Goal: Register for event/course

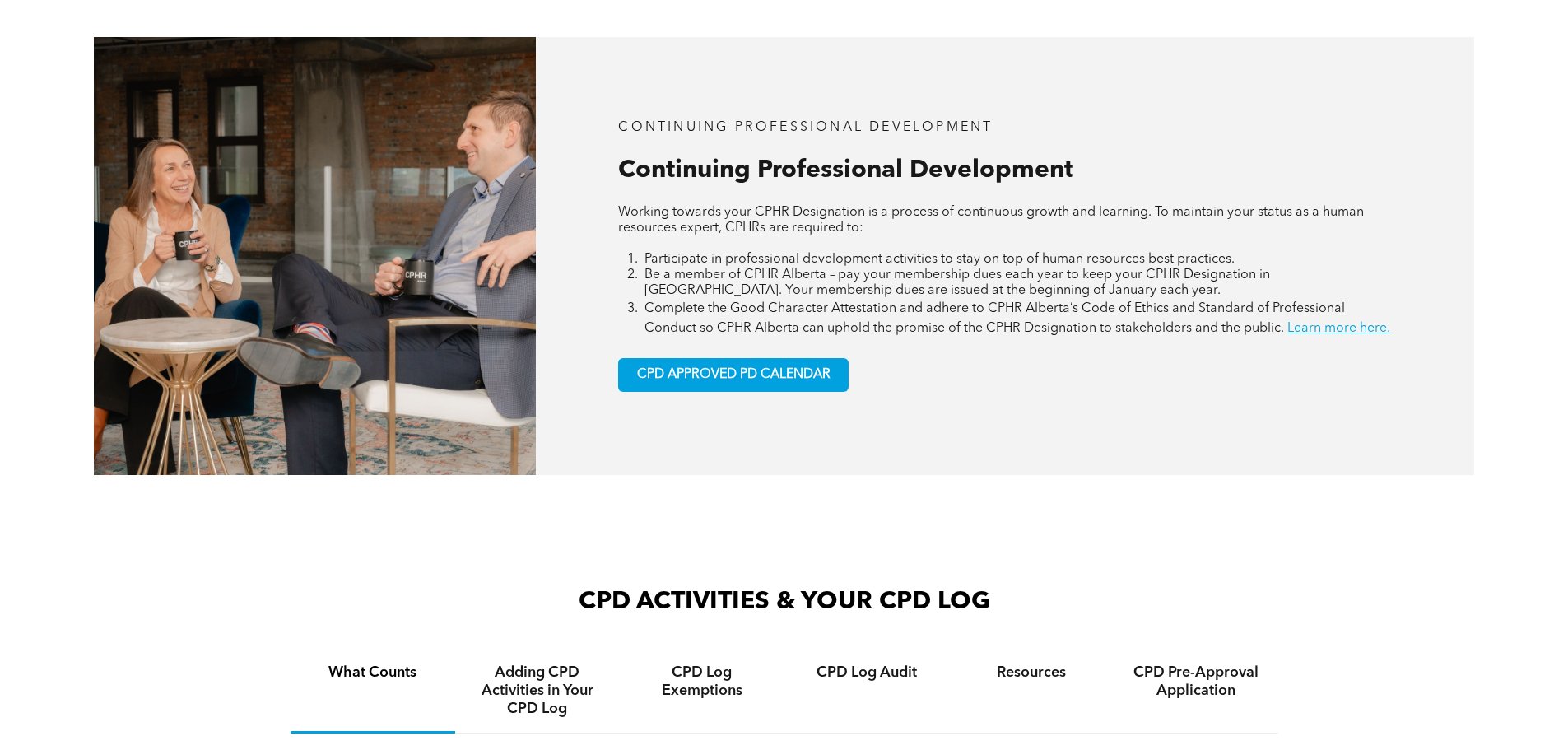
scroll to position [987, 0]
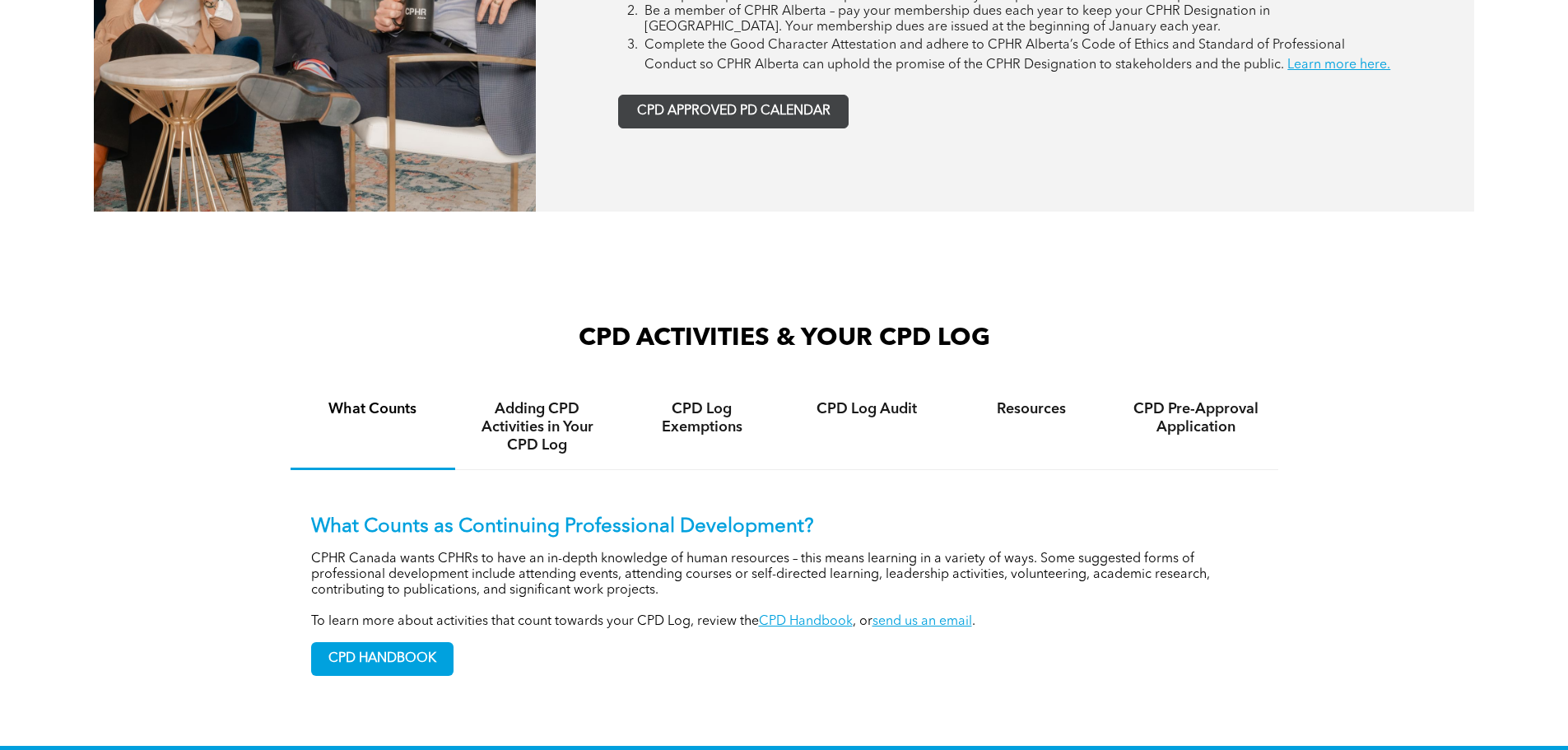
click at [737, 119] on span "CPD APPROVED PD CALENDAR" at bounding box center [734, 112] width 193 height 16
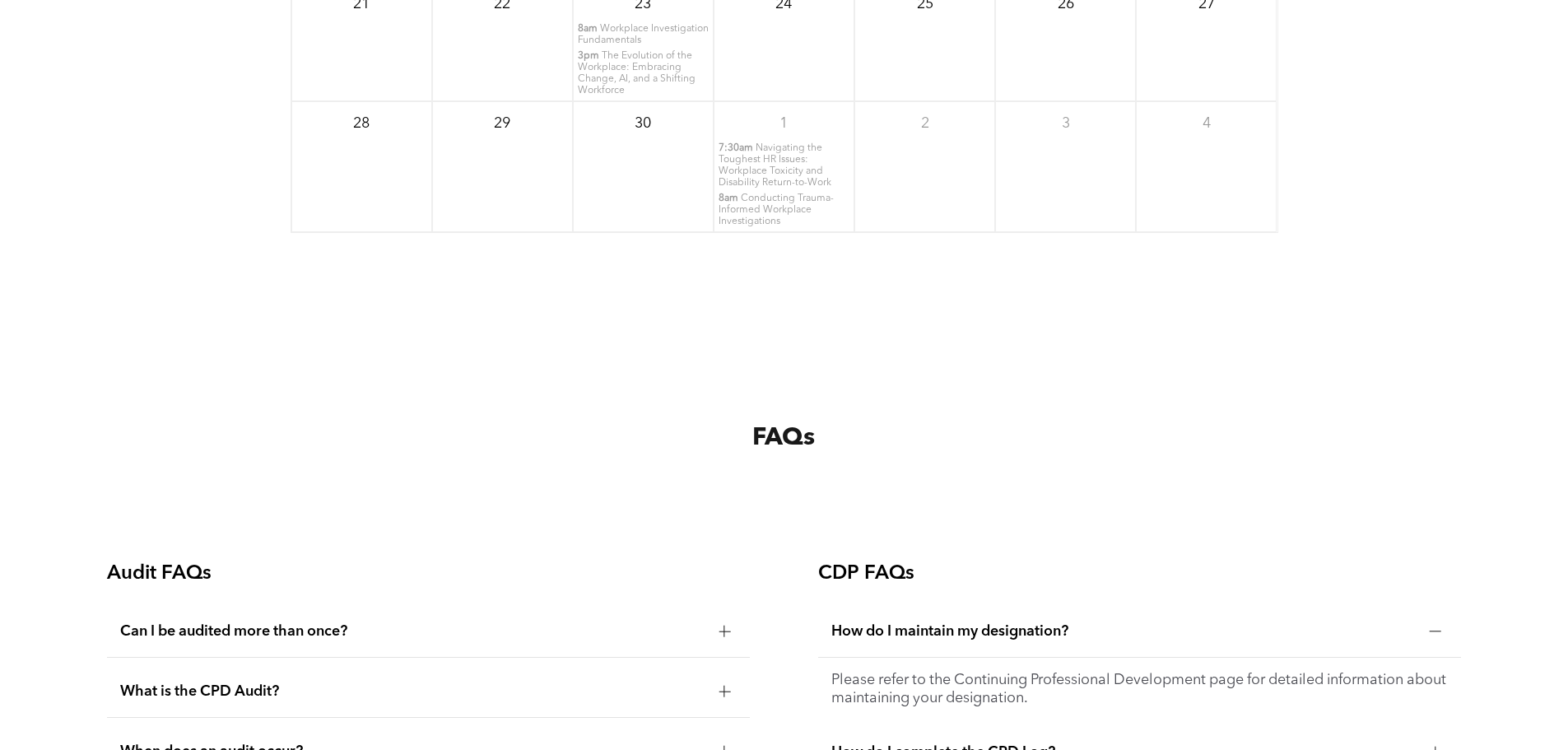
scroll to position [2245, 0]
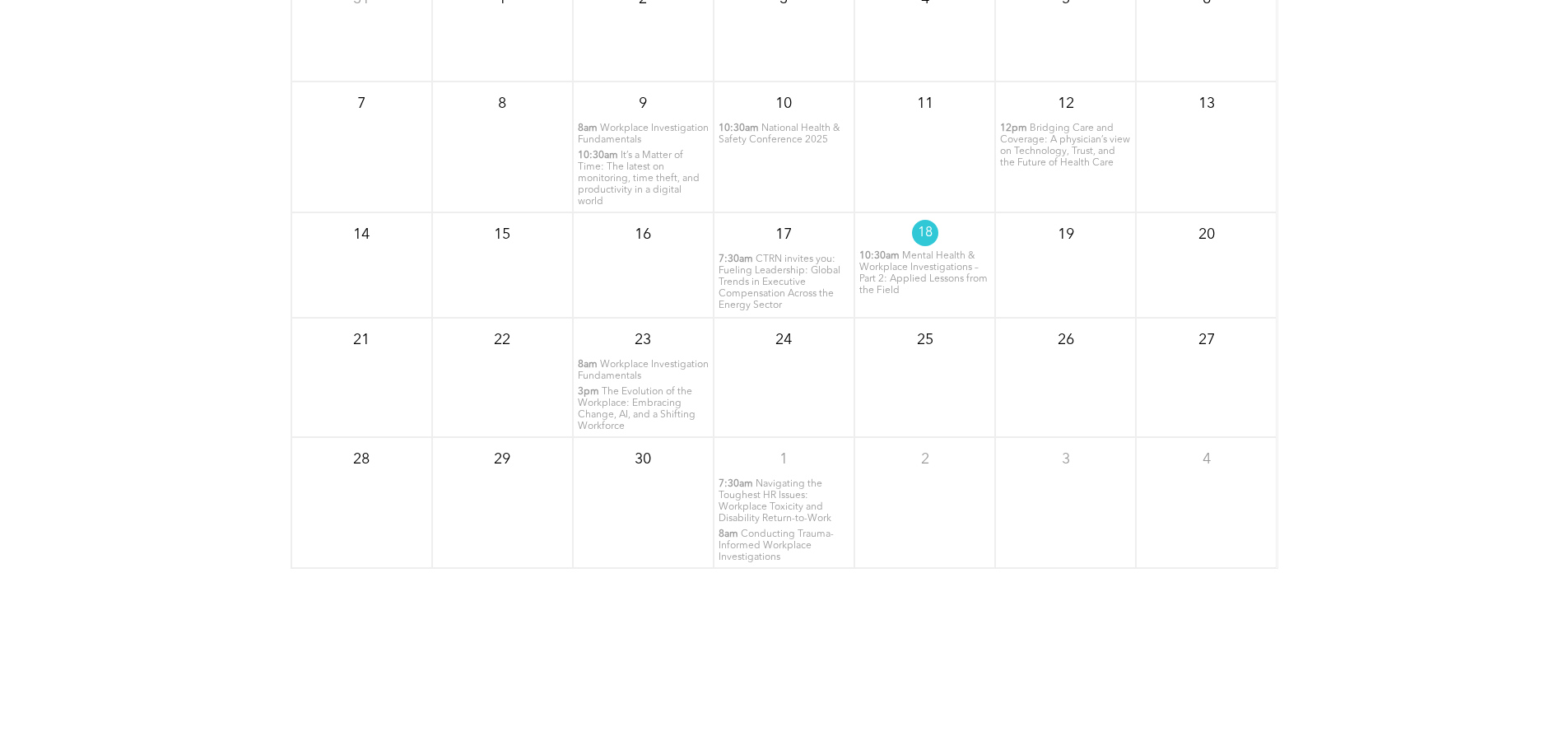
click at [777, 524] on span "Navigating the Toughest HR Issues: Workplace Toxicity and Disability Return-to-…" at bounding box center [775, 501] width 113 height 45
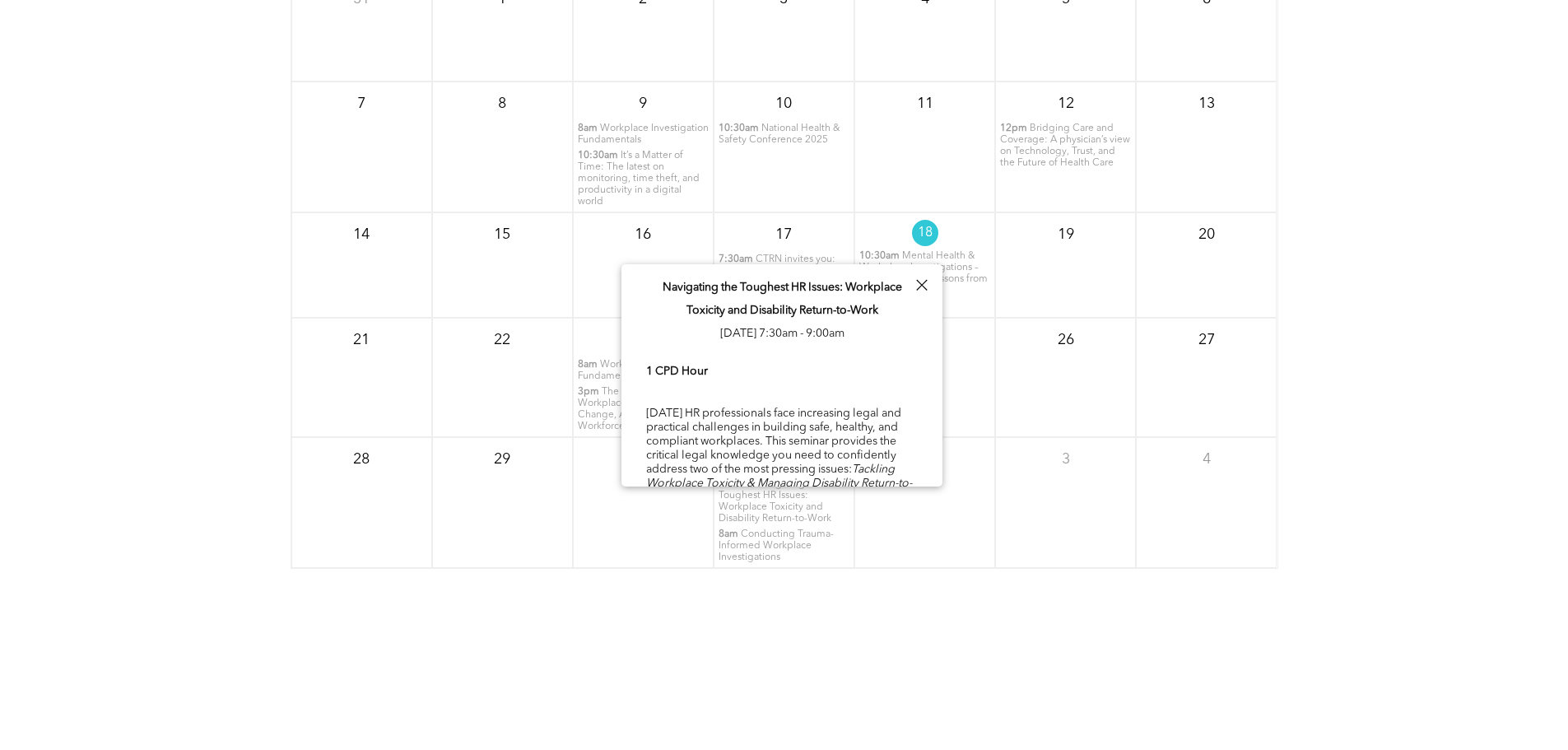
scroll to position [57, 0]
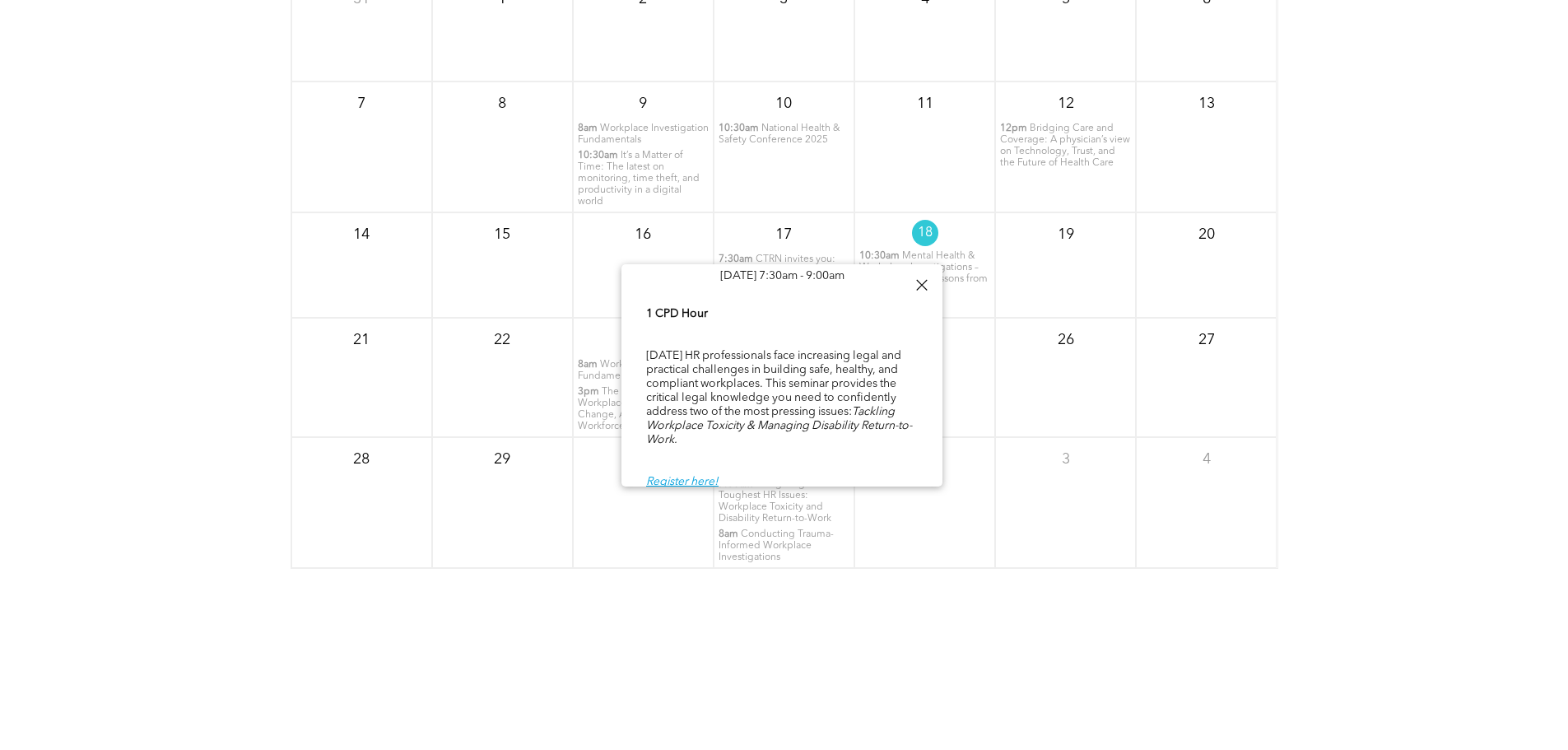
click at [708, 478] on div "1 CPD Hour [DATE] HR professionals face increasing legal and practical challeng…" at bounding box center [783, 397] width 272 height 186
click at [965, 567] on div "2" at bounding box center [924, 502] width 141 height 131
click at [960, 619] on div "[DATE] Sun Mon Tue Wed Thu Fri Sat 31 1 2 3 4" at bounding box center [784, 297] width 1568 height 659
click at [923, 287] on div at bounding box center [922, 285] width 22 height 22
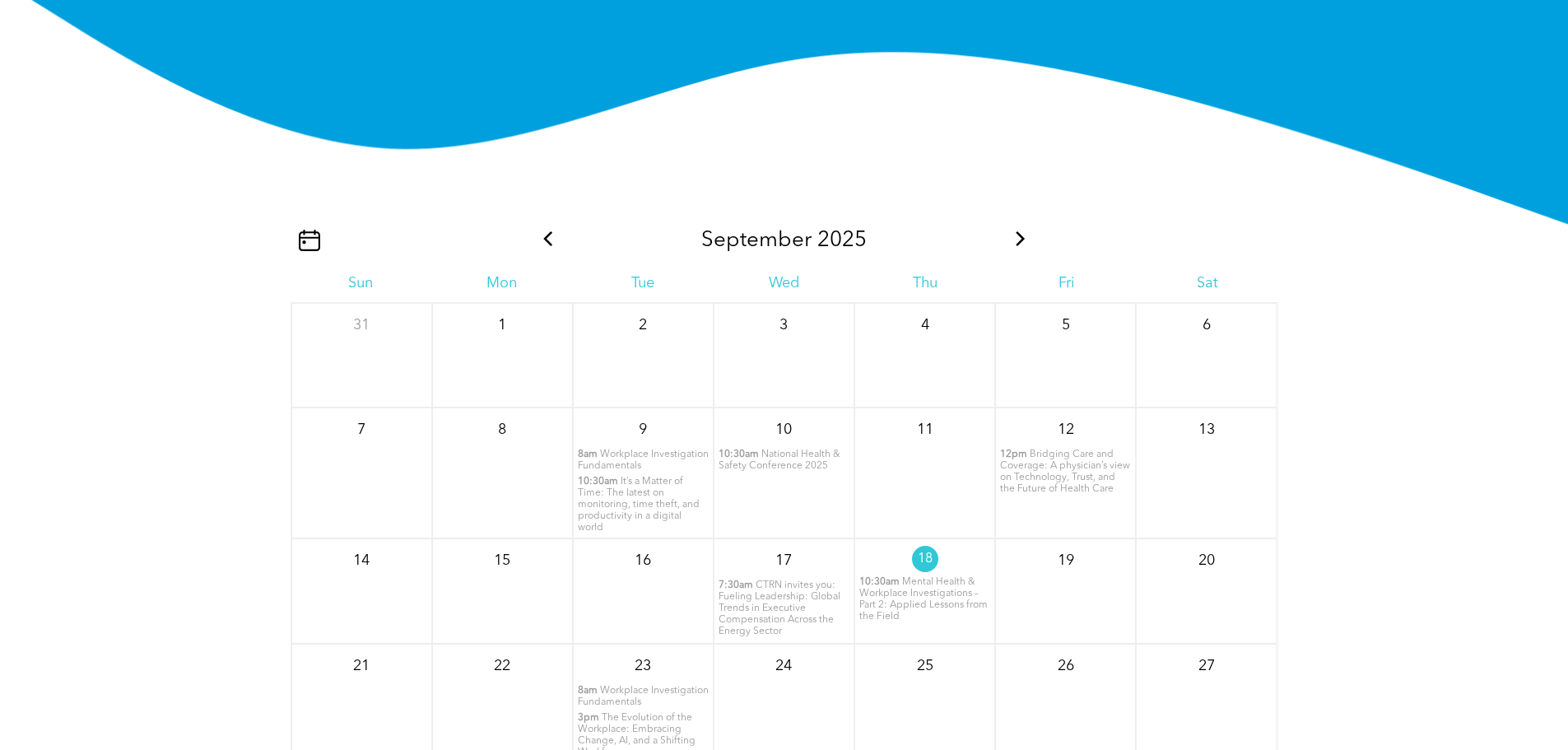
scroll to position [1917, 0]
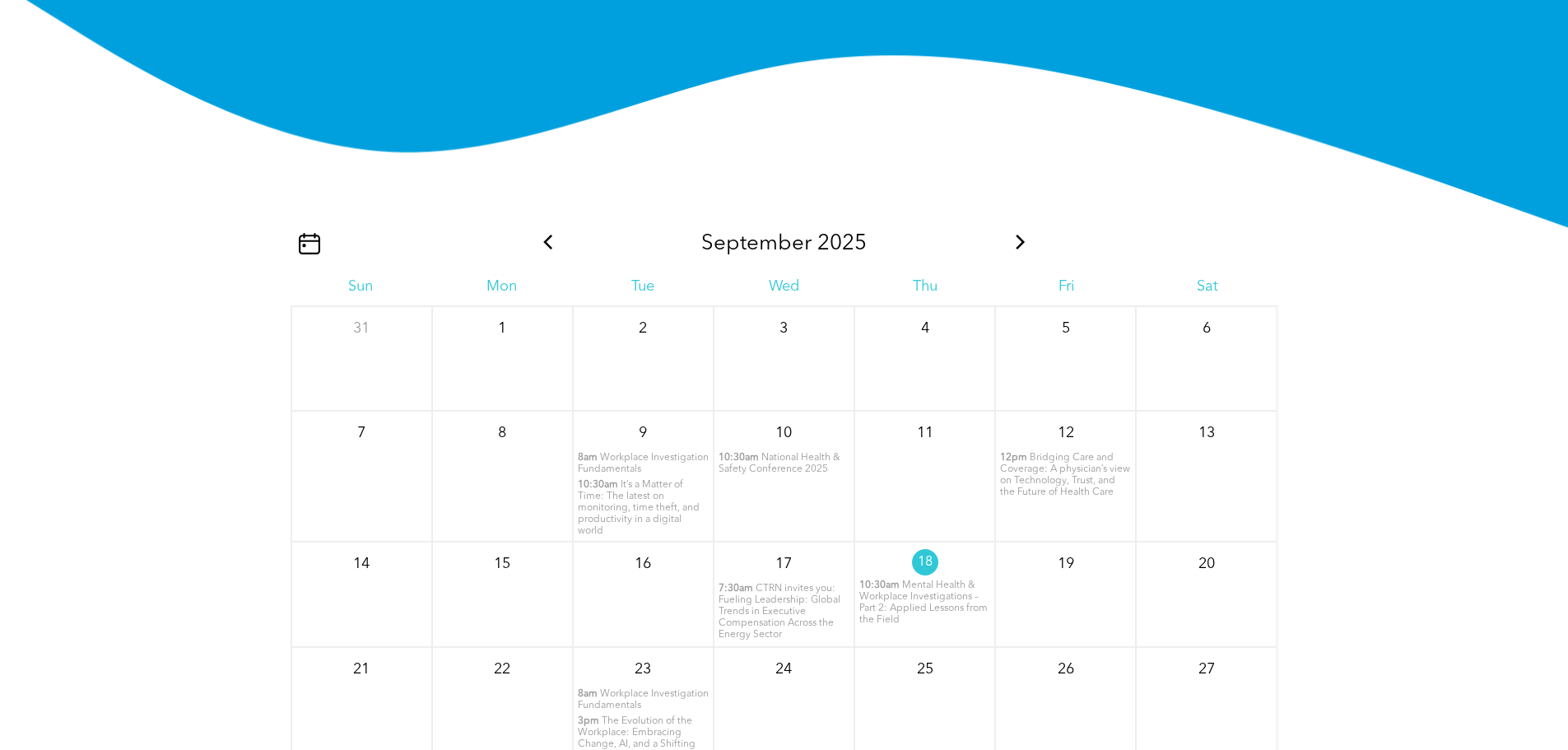
click at [1014, 250] on icon at bounding box center [1021, 241] width 21 height 15
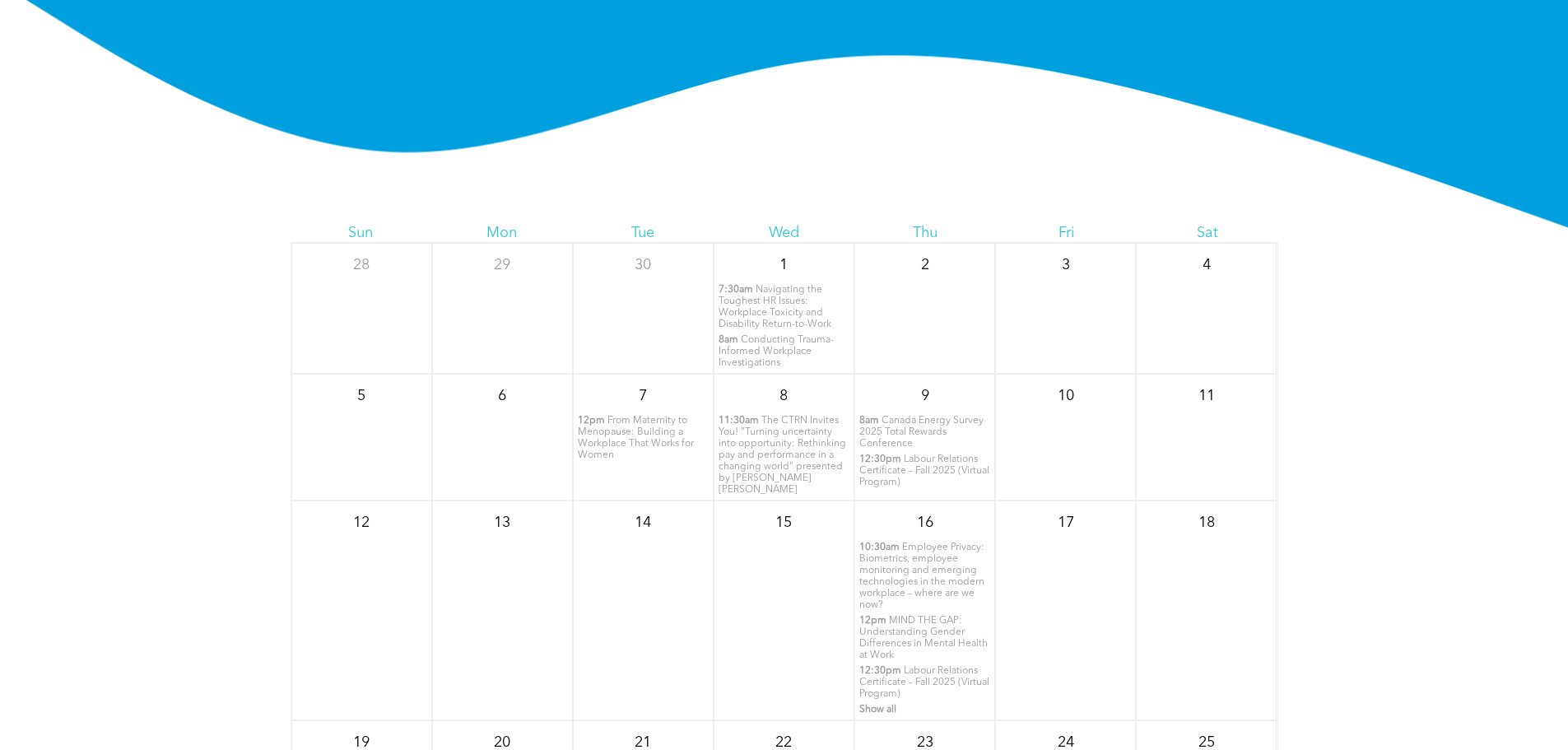
scroll to position [83, 0]
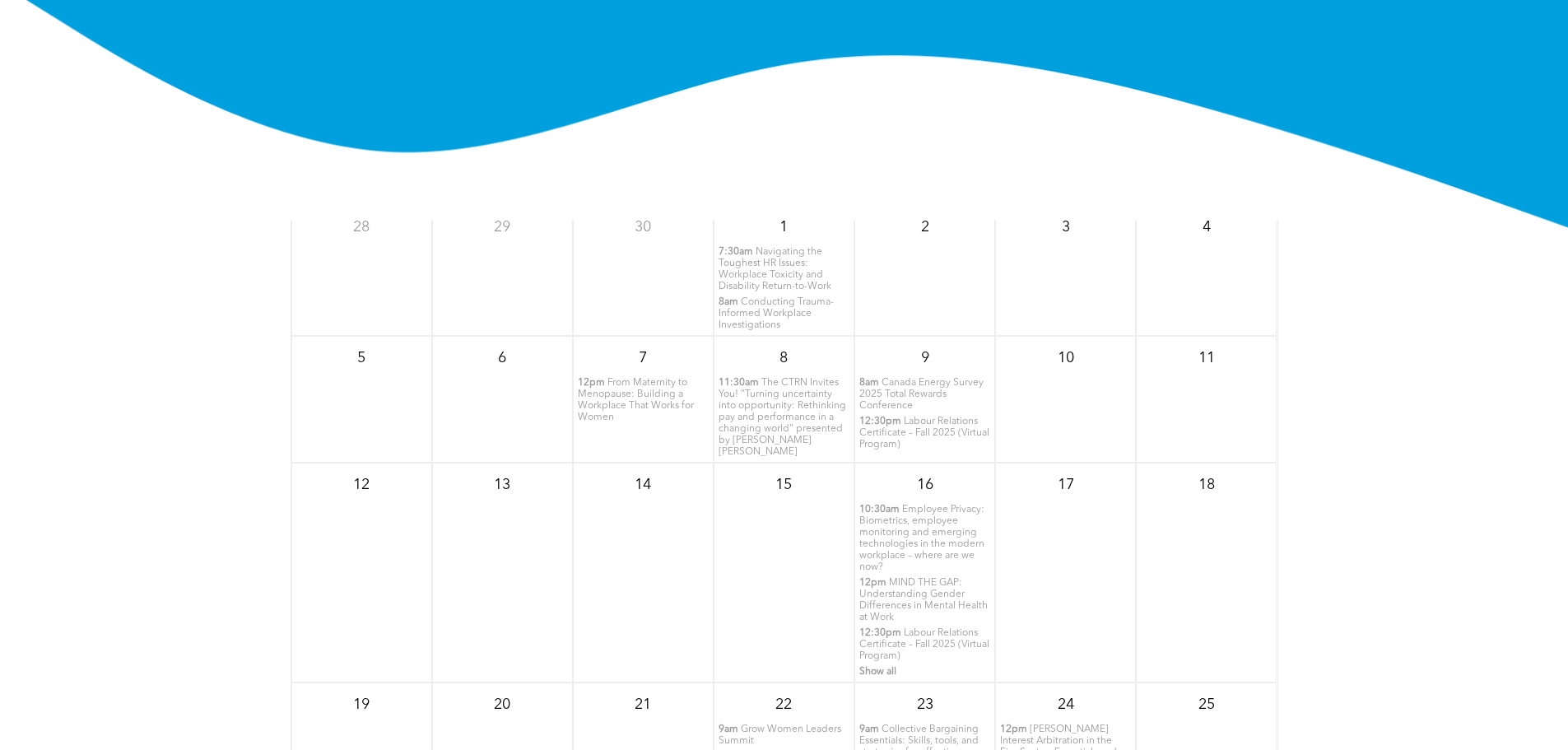
click at [923, 411] on span "Canada Energy Survey 2025 Total Rewards Conference" at bounding box center [922, 394] width 124 height 33
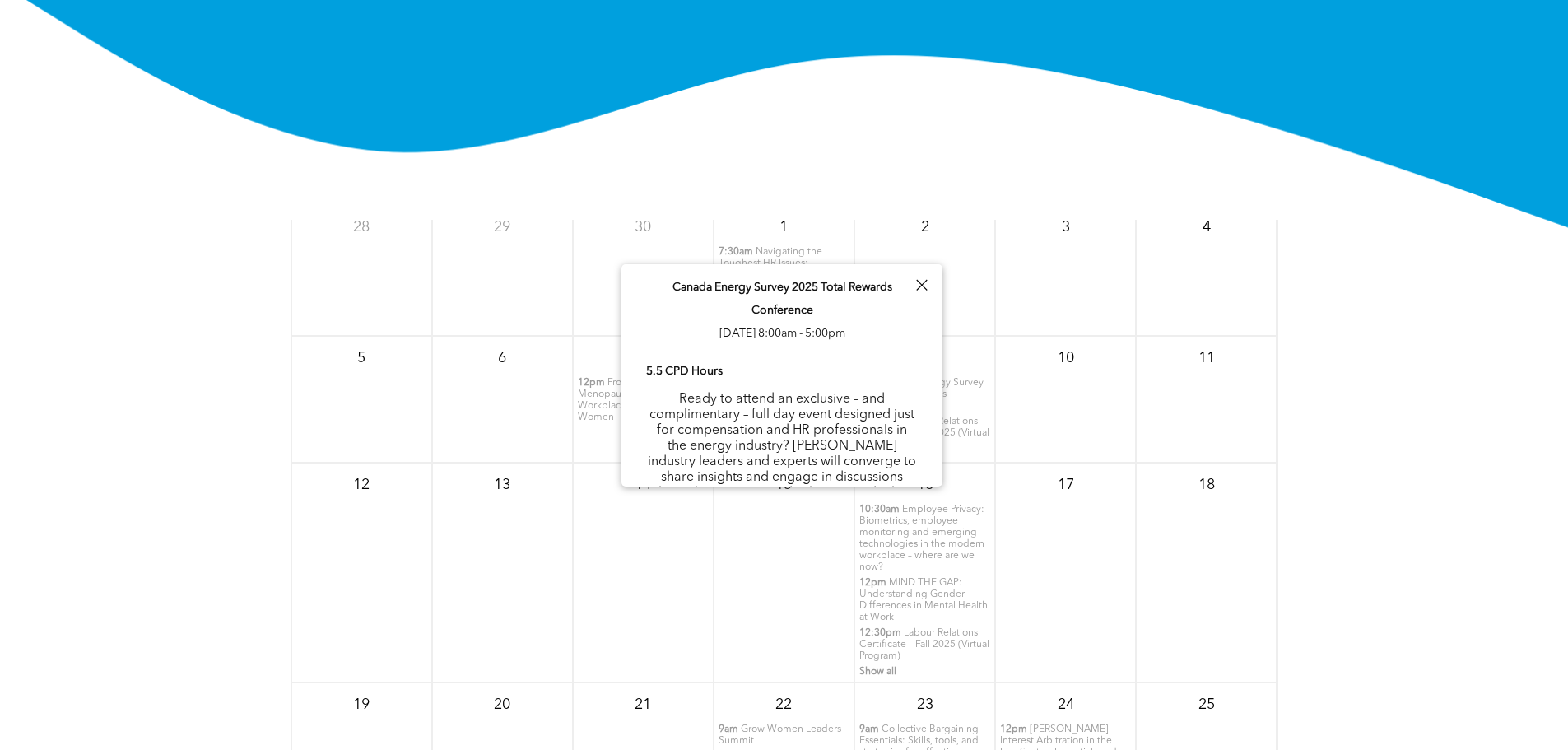
click at [920, 286] on div at bounding box center [922, 285] width 22 height 22
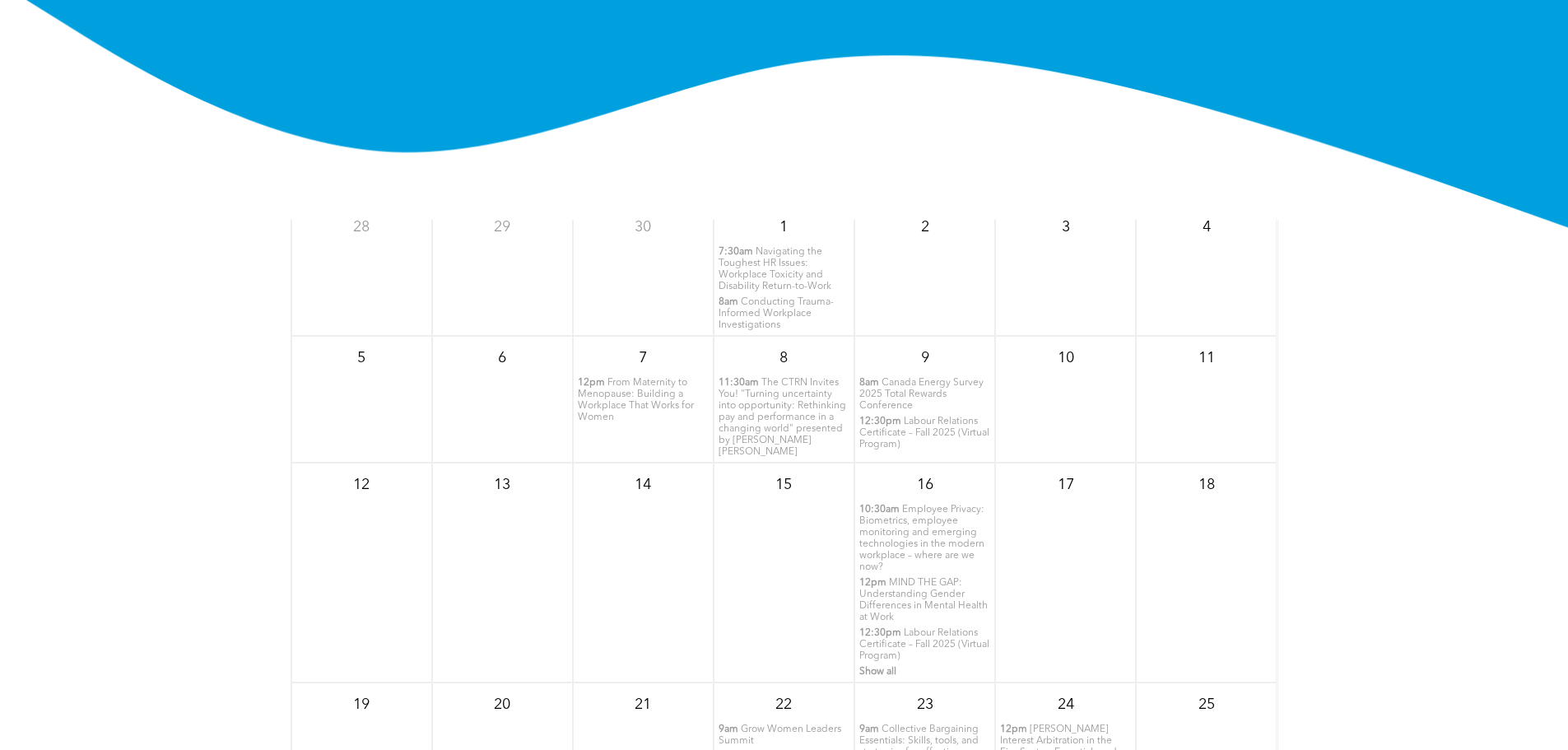
click at [645, 423] on p "12pm From Maternity to Menopause: Building a Workplace That Works for Women" at bounding box center [644, 399] width 131 height 46
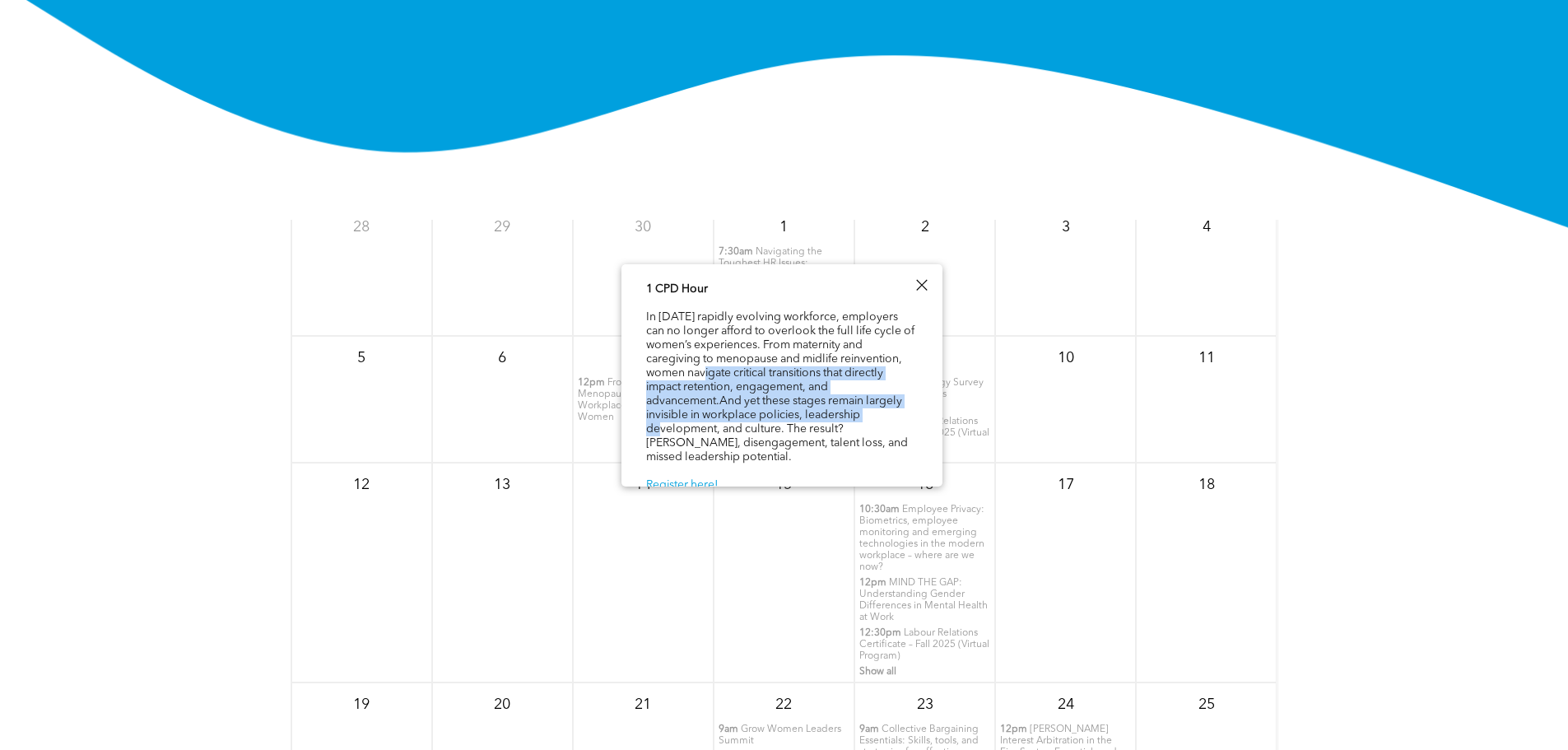
drag, startPoint x: 691, startPoint y: 373, endPoint x: 897, endPoint y: 404, distance: 208.3
click at [897, 404] on div "1 CPD Hour In [DATE] rapidly evolving workforce, employers can no longer afford…" at bounding box center [783, 387] width 272 height 213
click at [912, 290] on div at bounding box center [922, 285] width 22 height 22
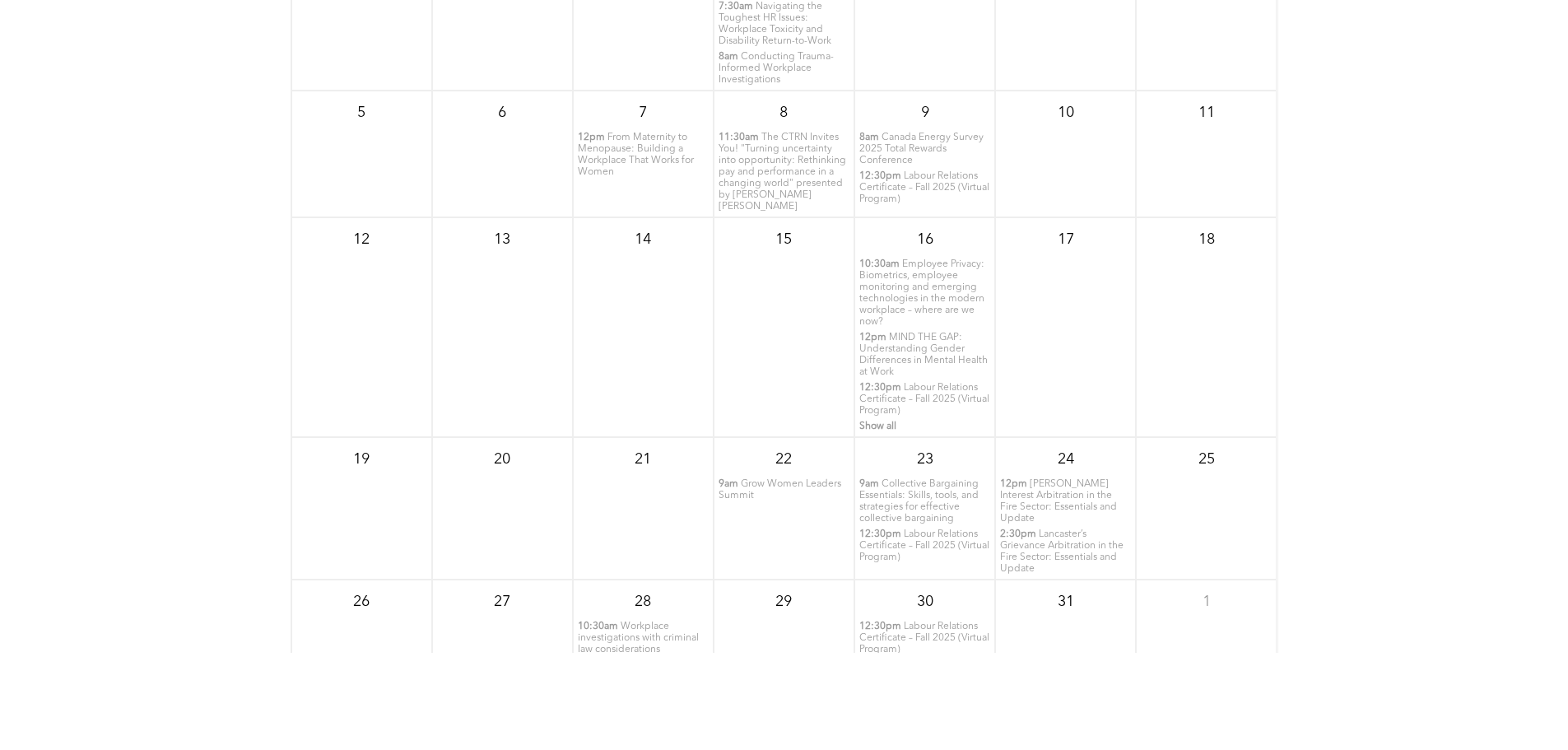
scroll to position [2164, 0]
click at [1030, 522] on p "12pm [PERSON_NAME] Interest Arbitration in the Fire Sector: Essentials and Upda…" at bounding box center [1065, 498] width 131 height 46
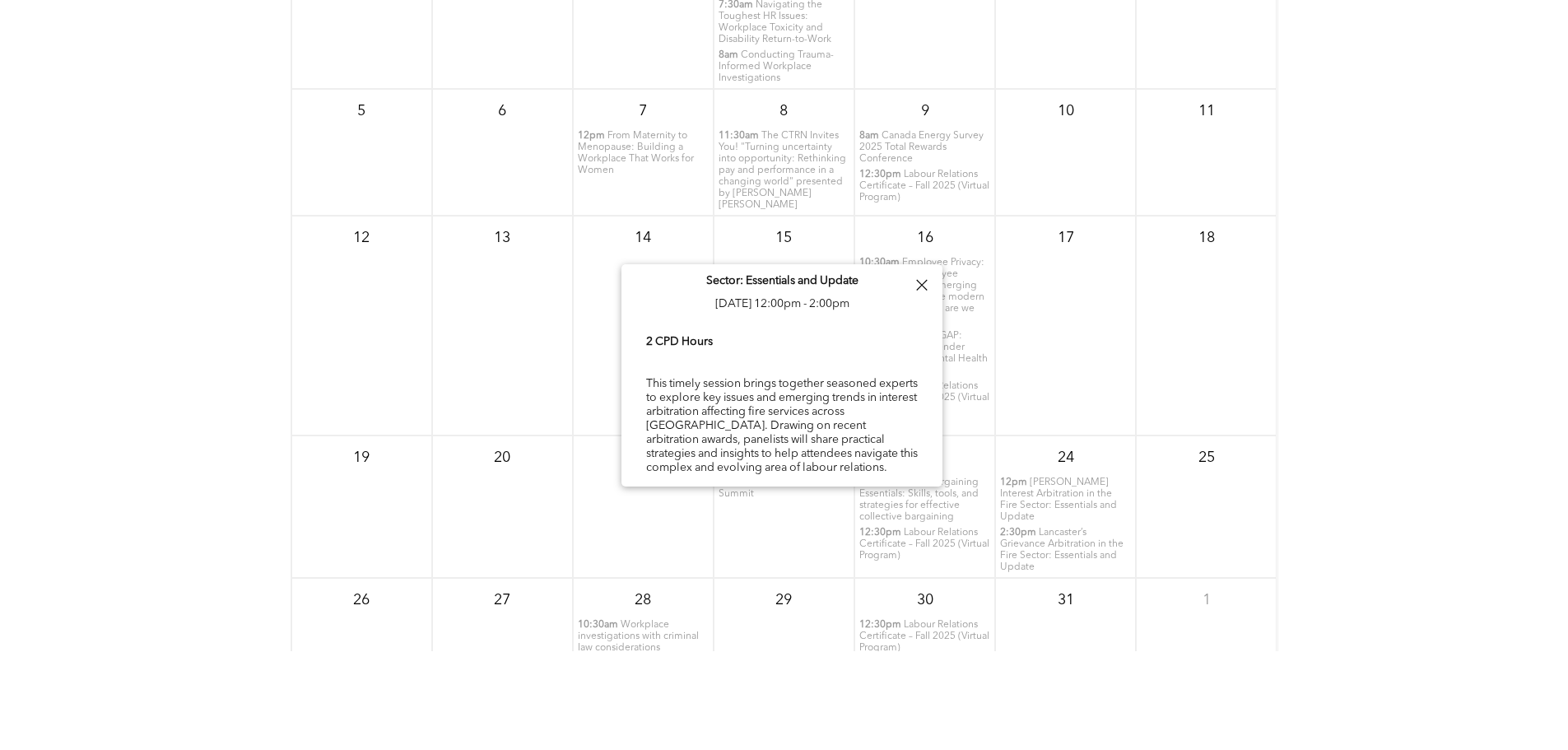
scroll to position [45, 0]
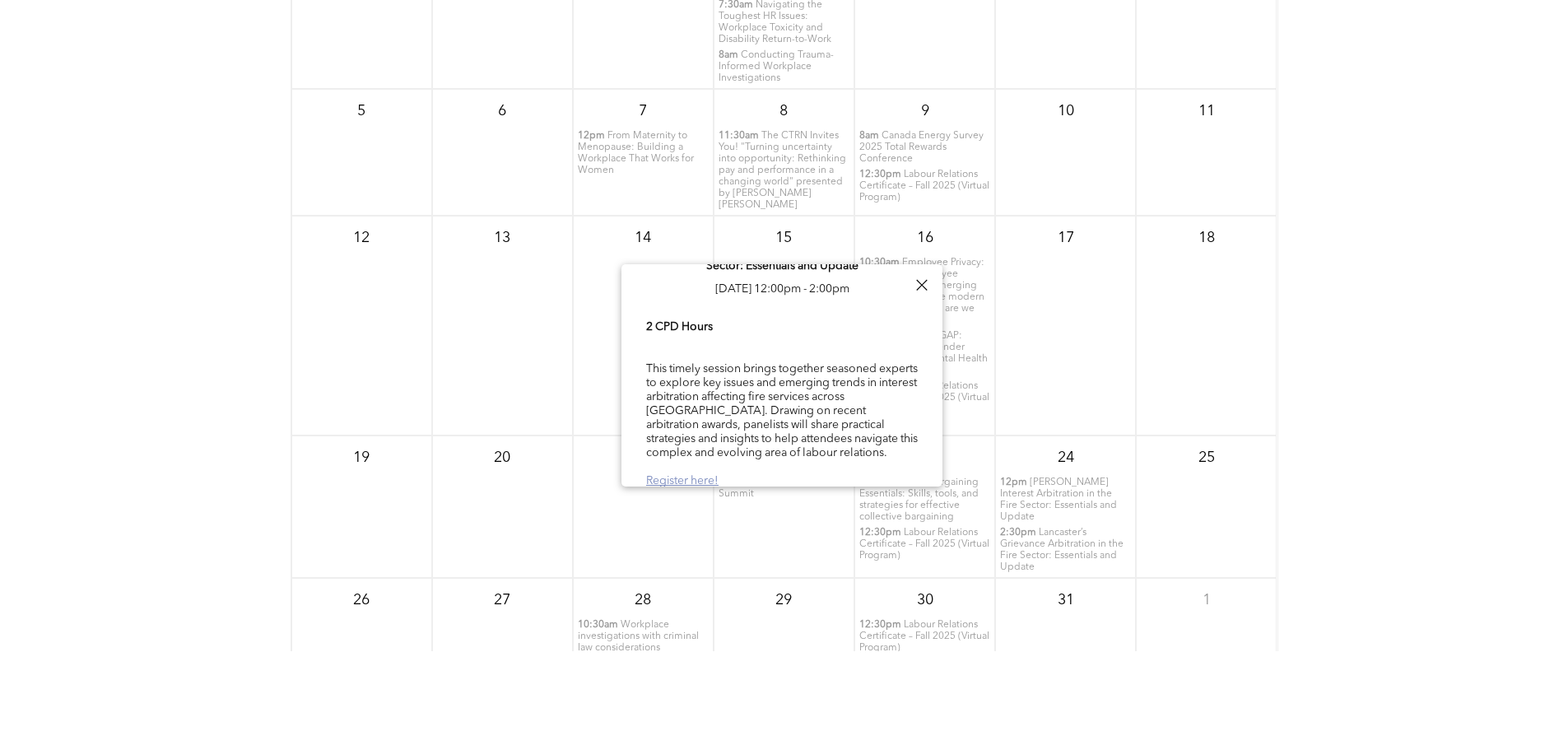
click at [702, 475] on link "Register here!" at bounding box center [682, 481] width 73 height 12
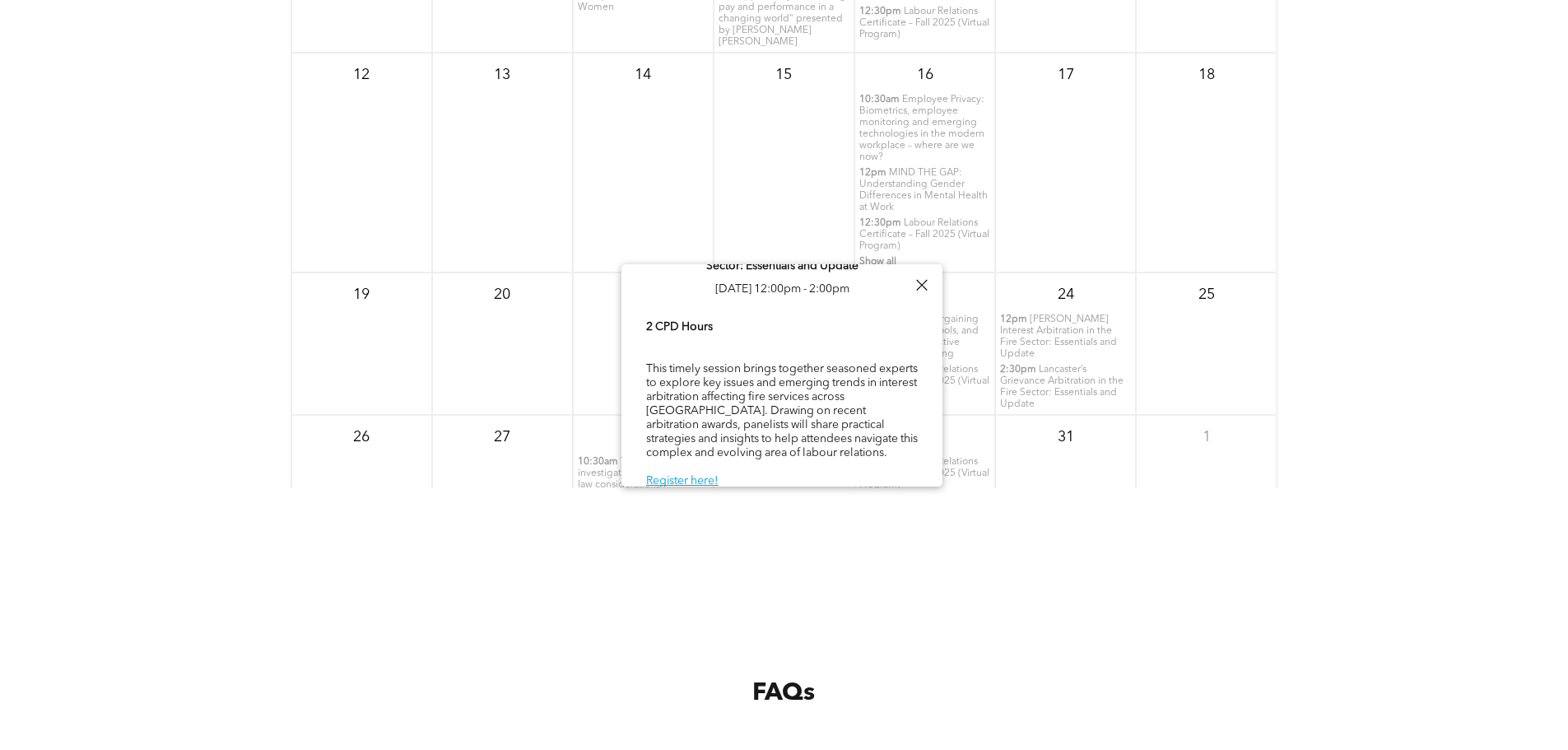
scroll to position [2328, 0]
click at [1055, 515] on div "[DATE] Sun Mon Tue Wed Thu Fri Sat 28 29 30 1 7:30am 8am" at bounding box center [784, 215] width 1568 height 659
click at [921, 287] on div at bounding box center [922, 285] width 22 height 22
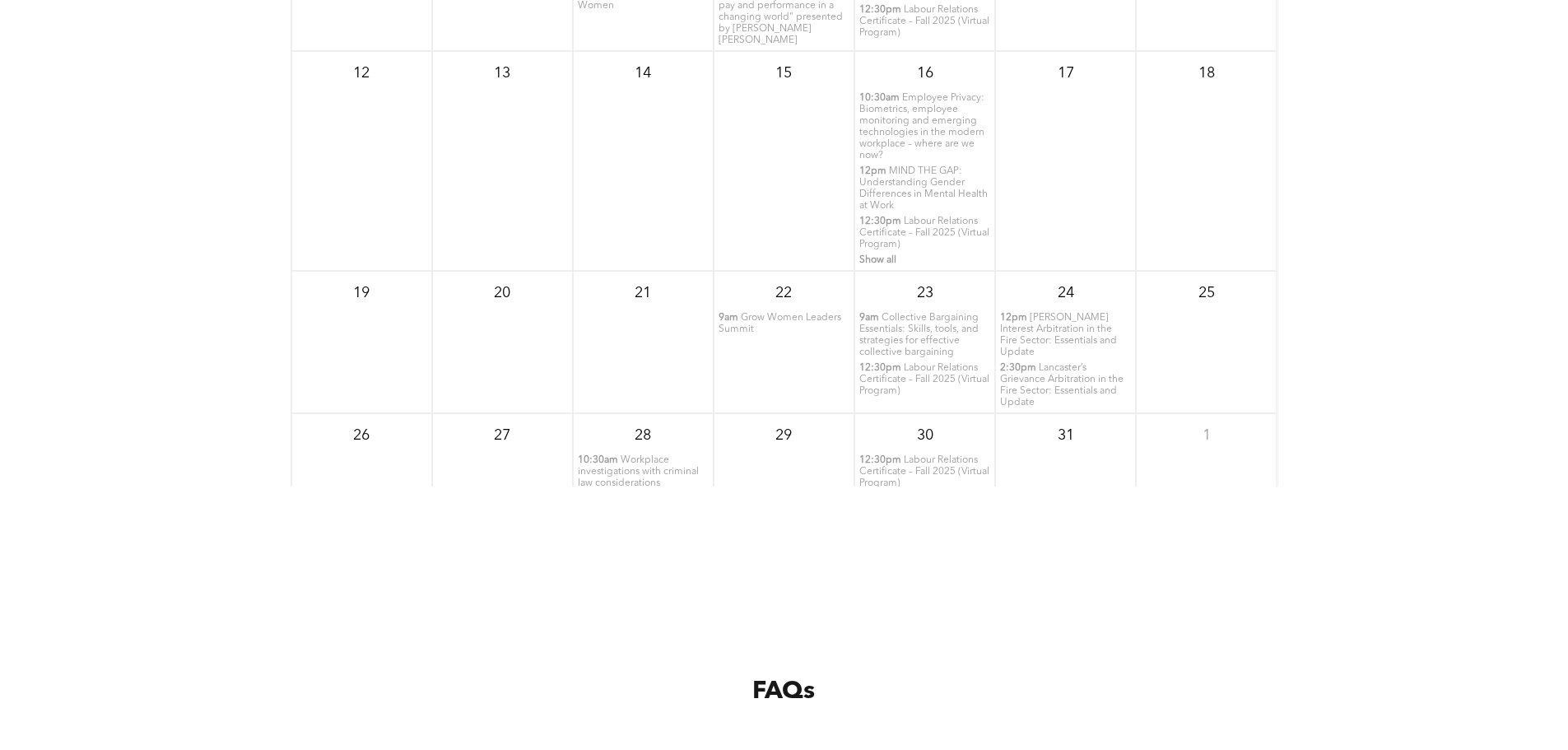
click at [607, 488] on span "Workplace investigations with criminal law considerations" at bounding box center [639, 471] width 122 height 33
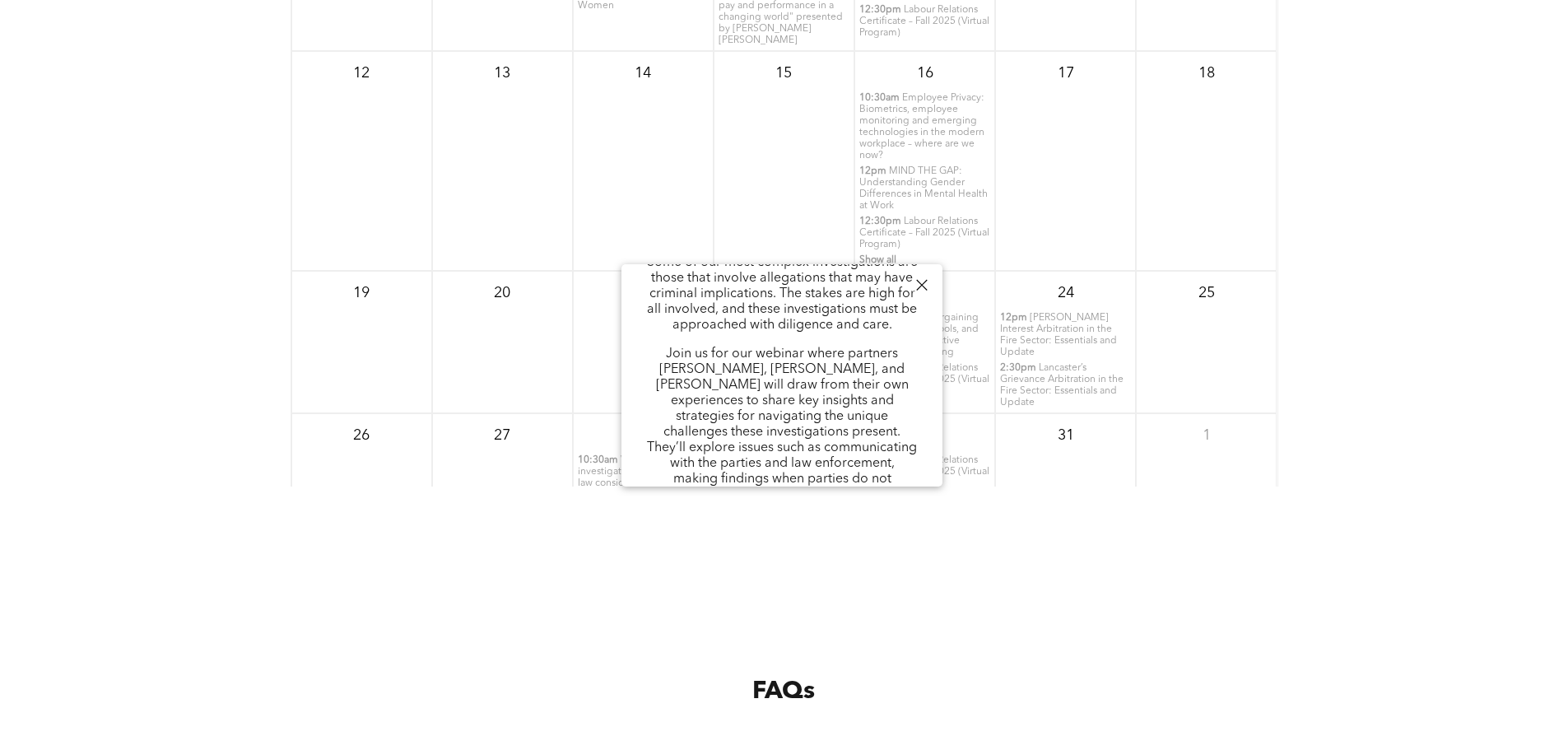
scroll to position [307, 0]
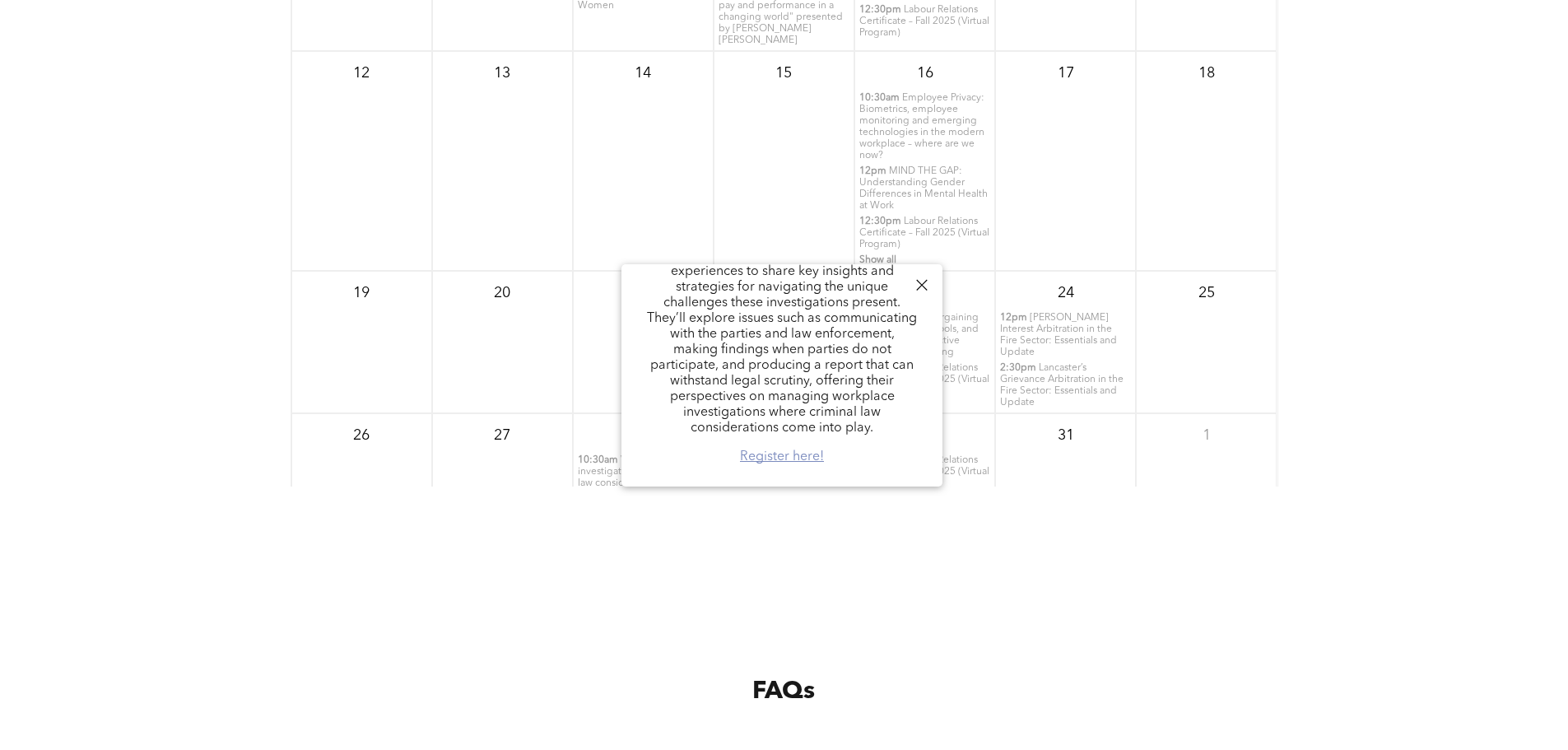
click at [780, 456] on link "Register here!" at bounding box center [782, 457] width 84 height 14
click at [927, 286] on div at bounding box center [922, 285] width 22 height 22
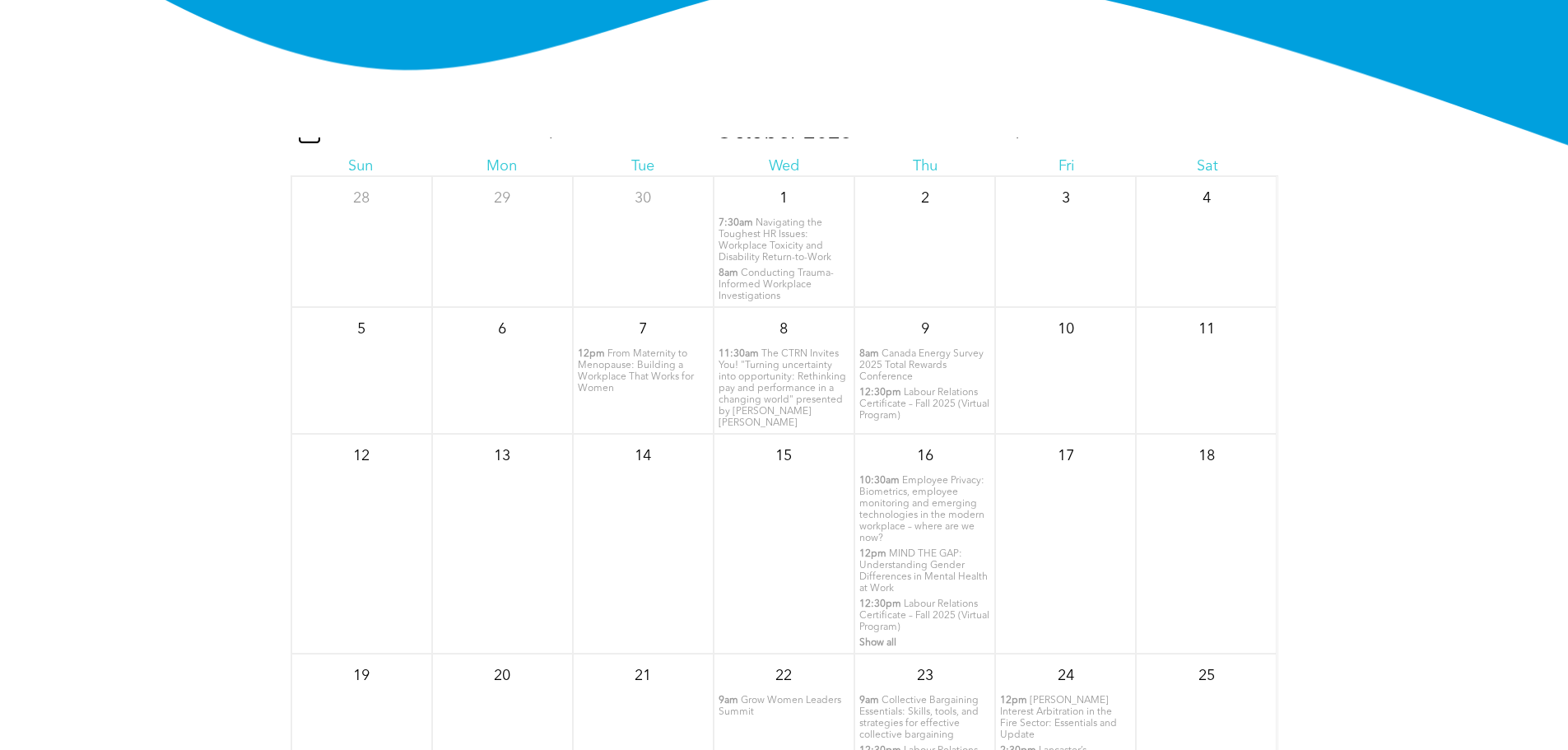
scroll to position [0, 0]
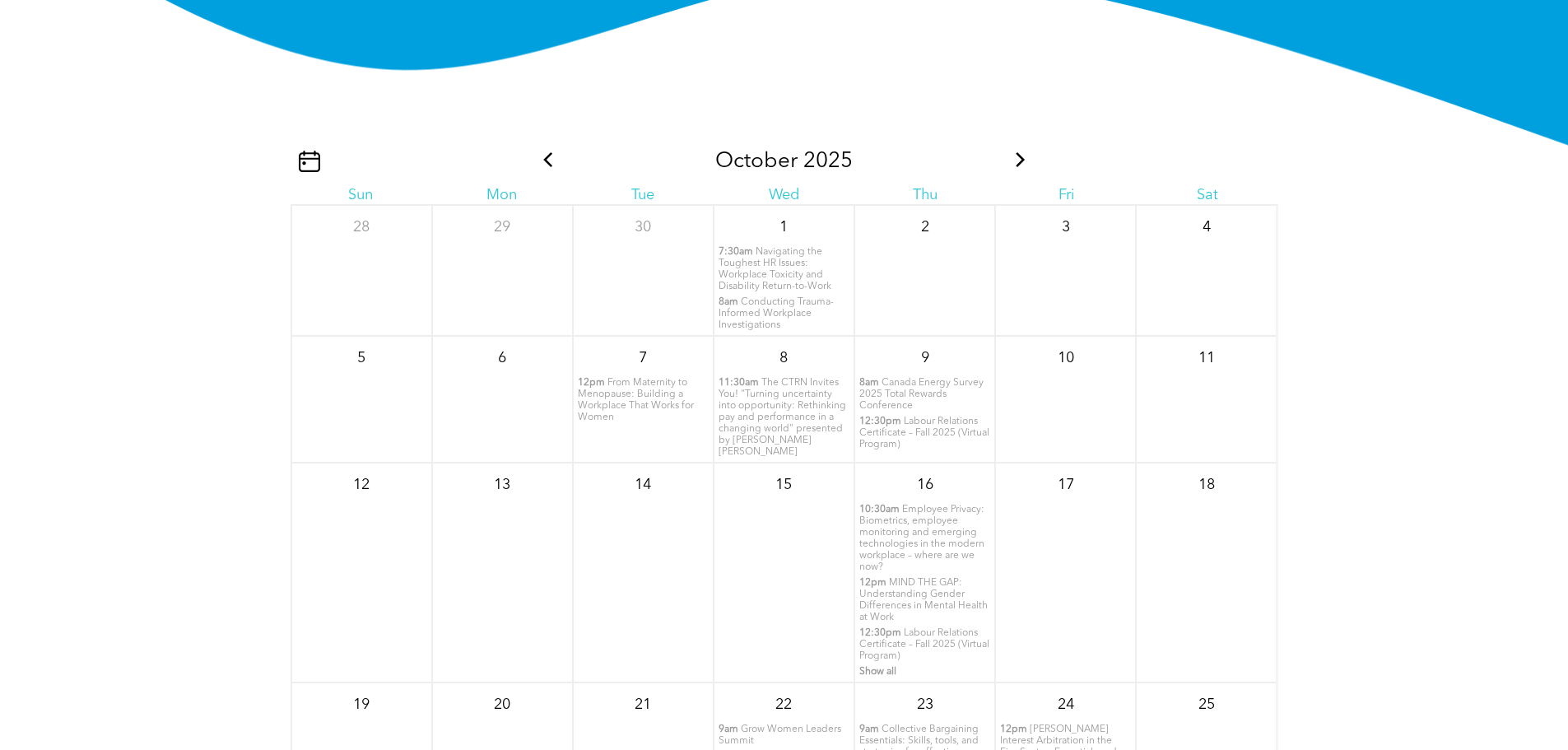
click at [1017, 167] on icon at bounding box center [1021, 159] width 21 height 15
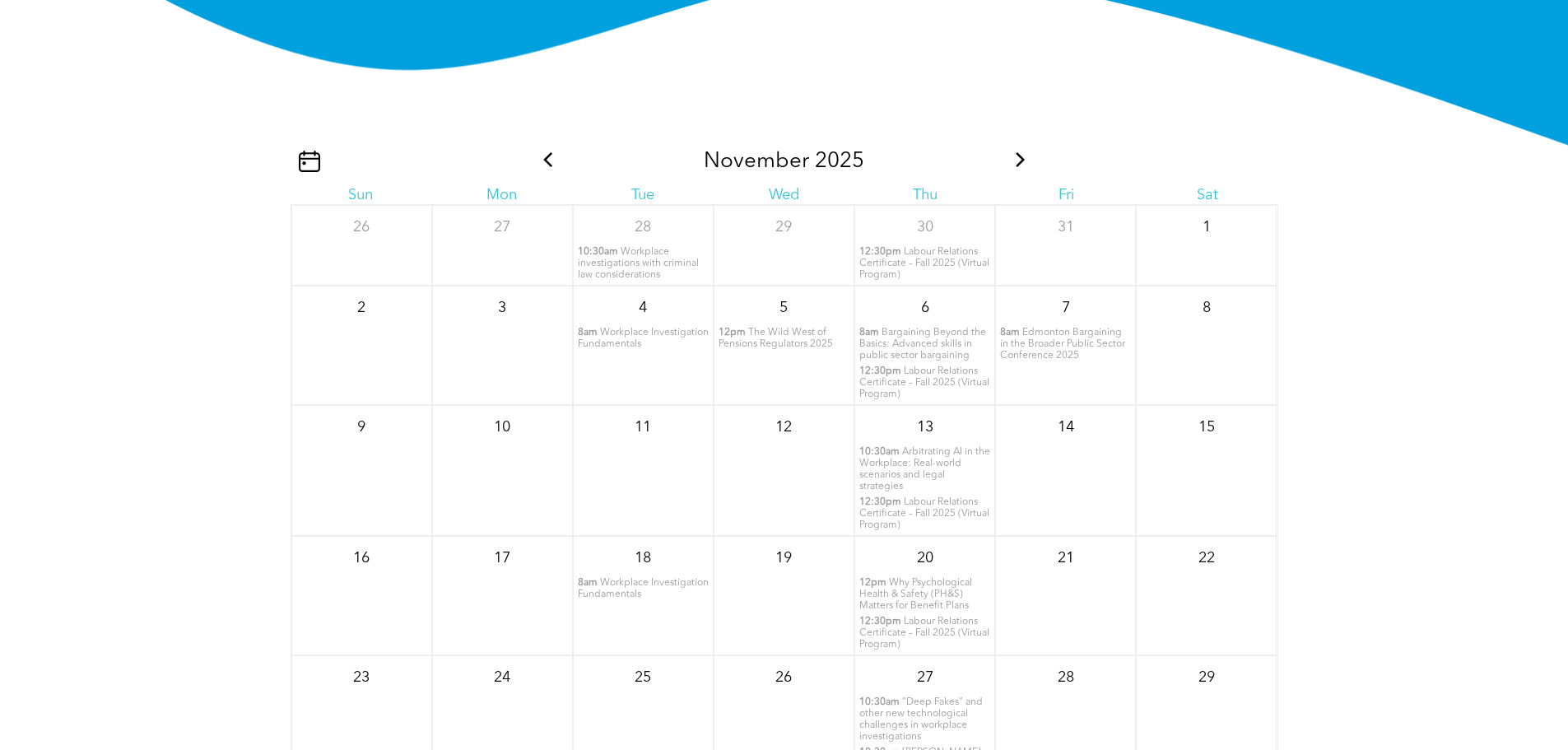
click at [1012, 167] on icon at bounding box center [1021, 159] width 21 height 15
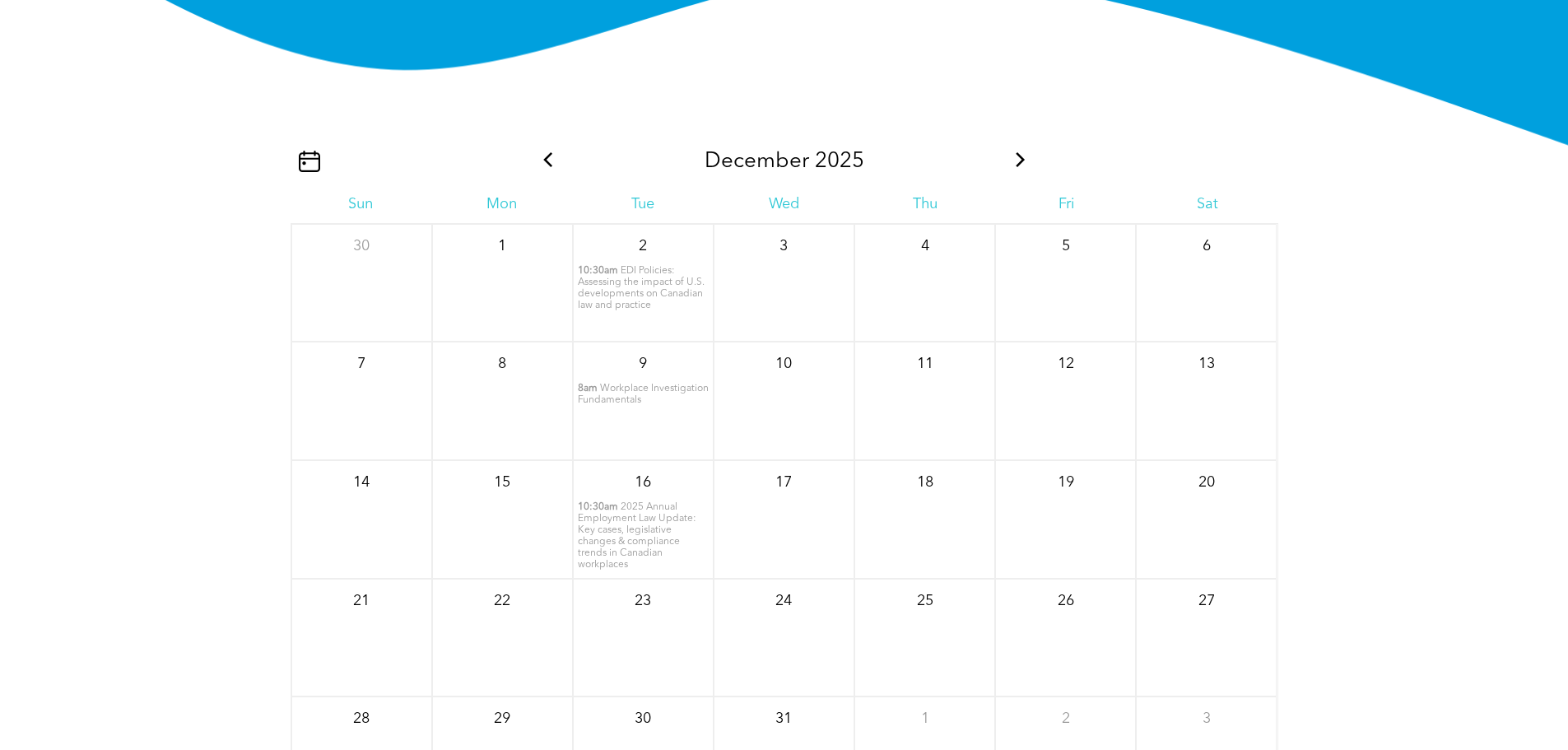
click at [529, 172] on div at bounding box center [414, 161] width 247 height 21
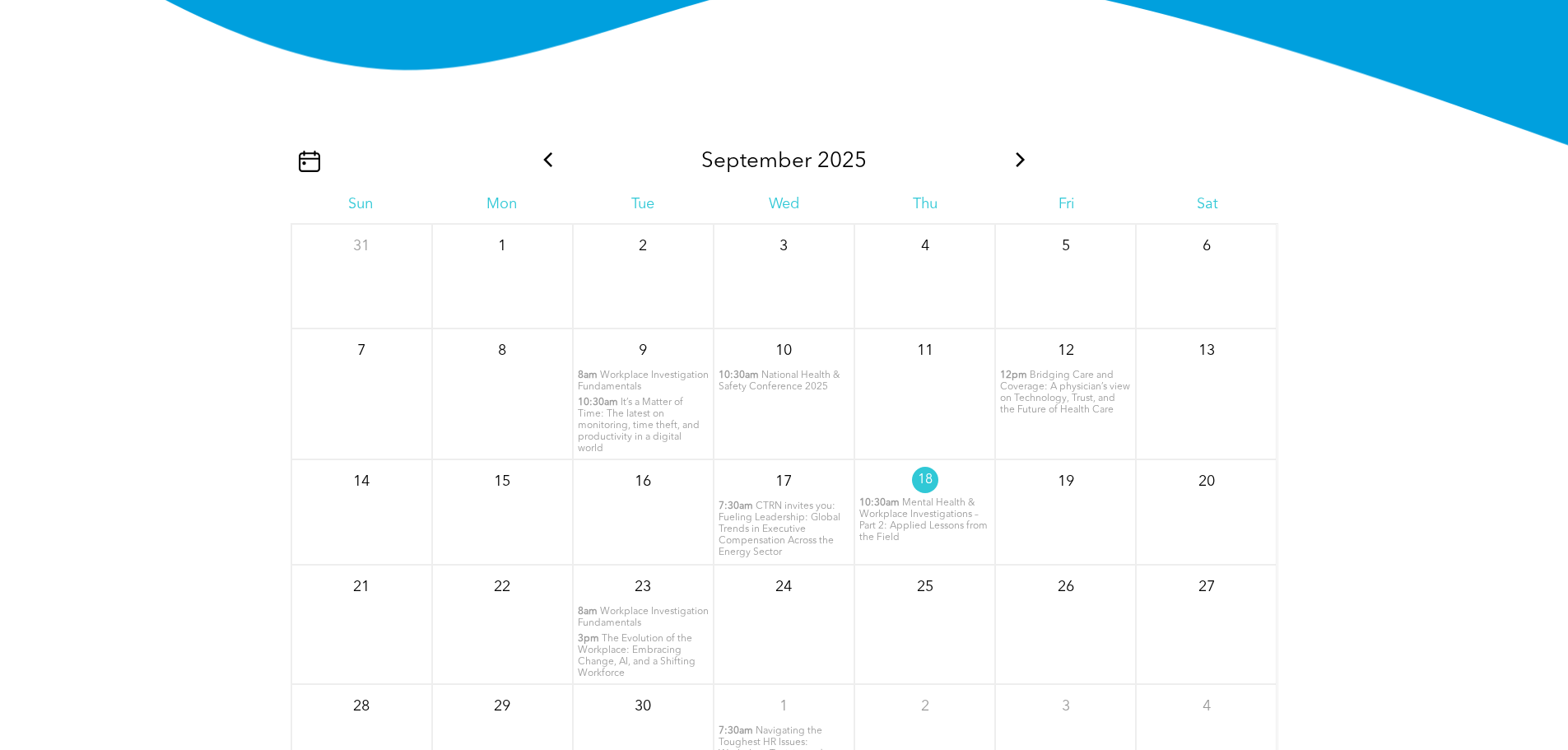
click at [810, 392] on span "National Health & Safety Conference 2025" at bounding box center [779, 381] width 122 height 21
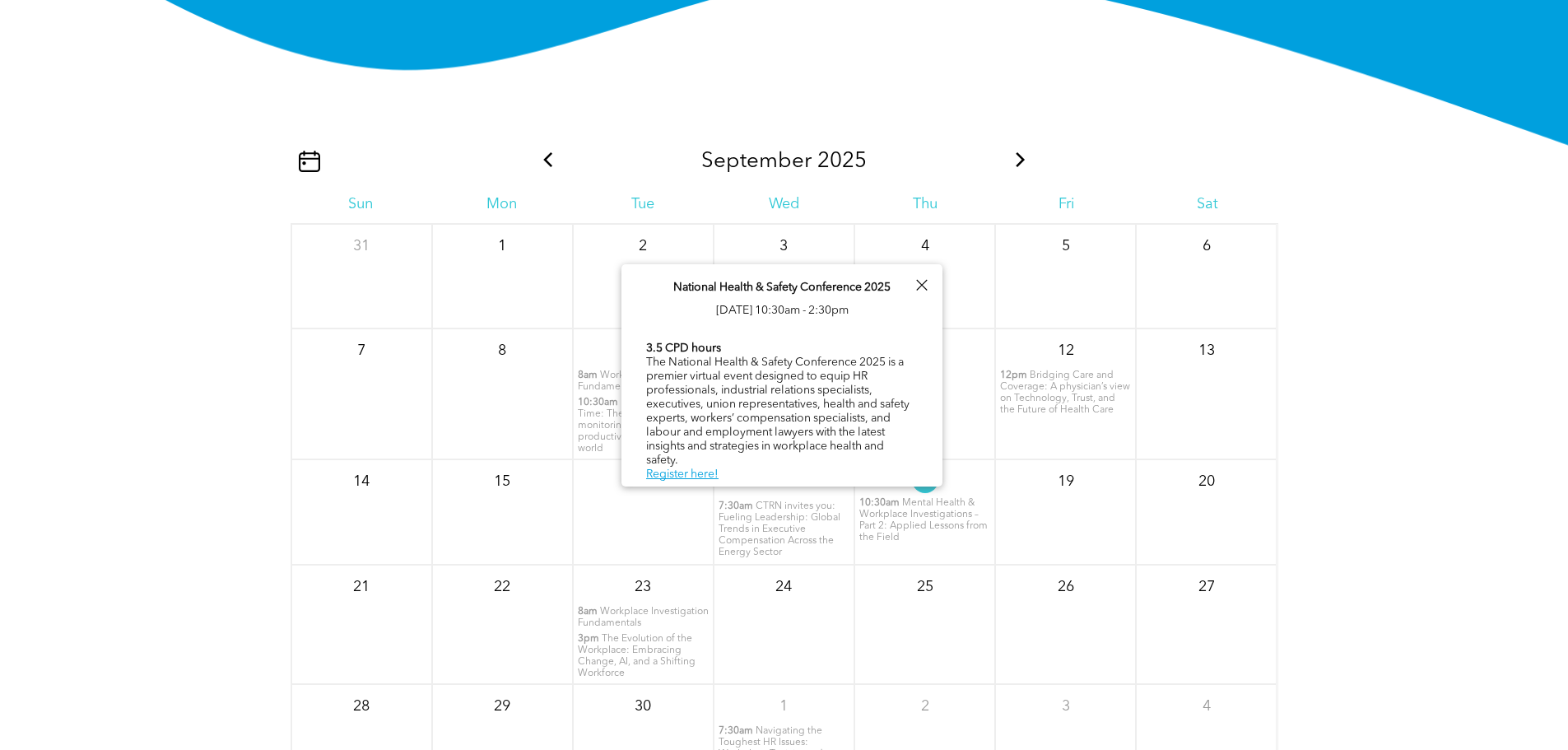
click at [922, 290] on div at bounding box center [922, 285] width 22 height 22
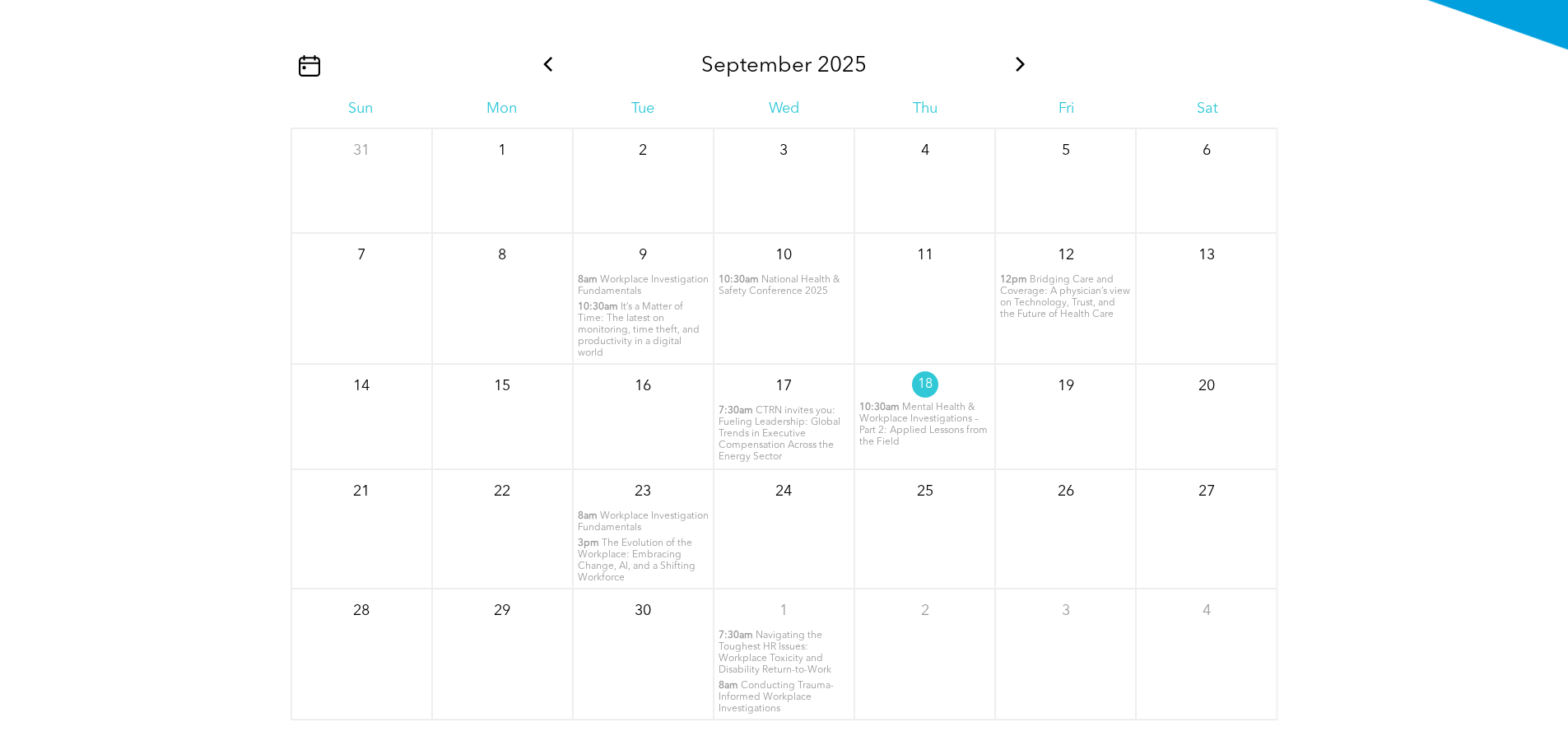
scroll to position [2164, 0]
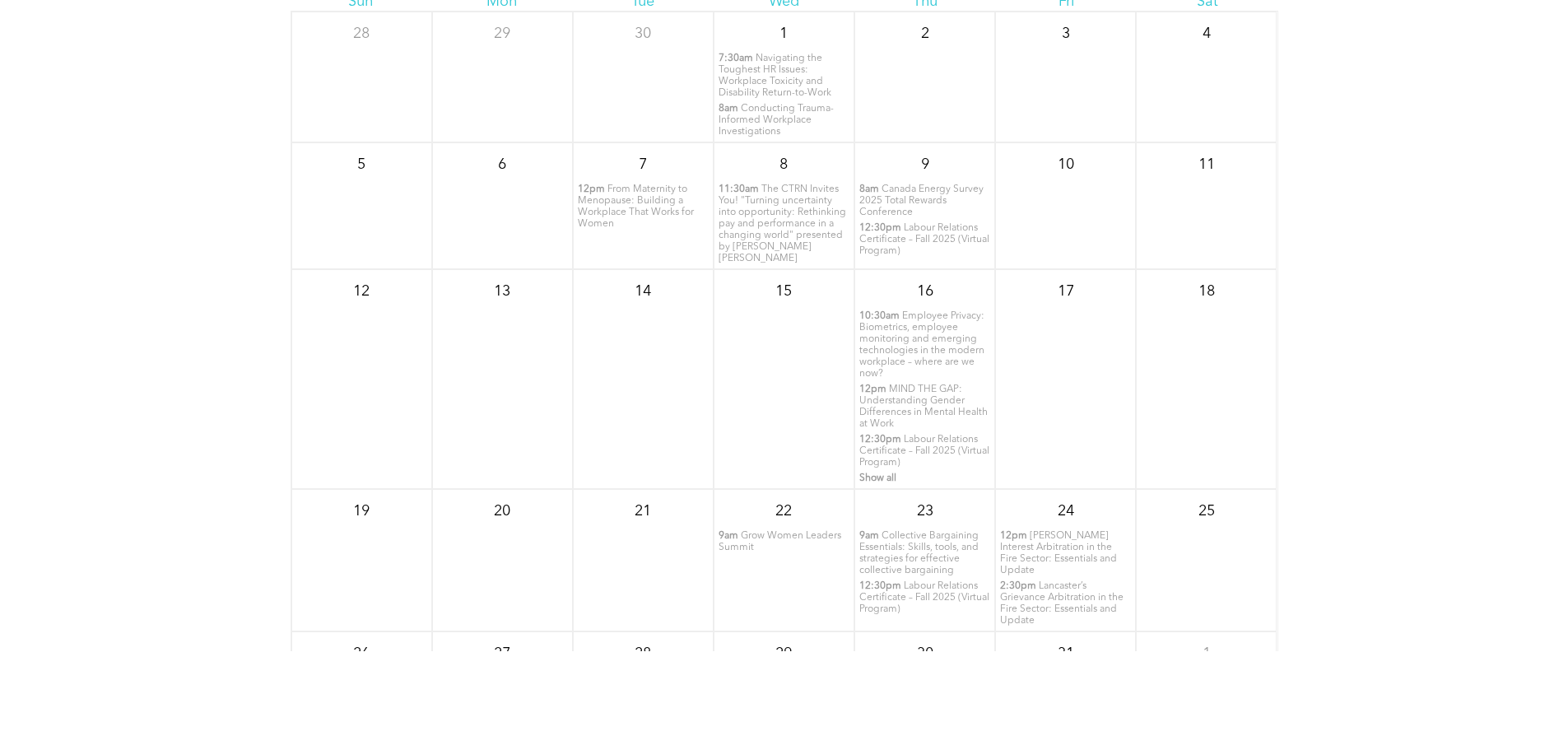
scroll to position [0, 0]
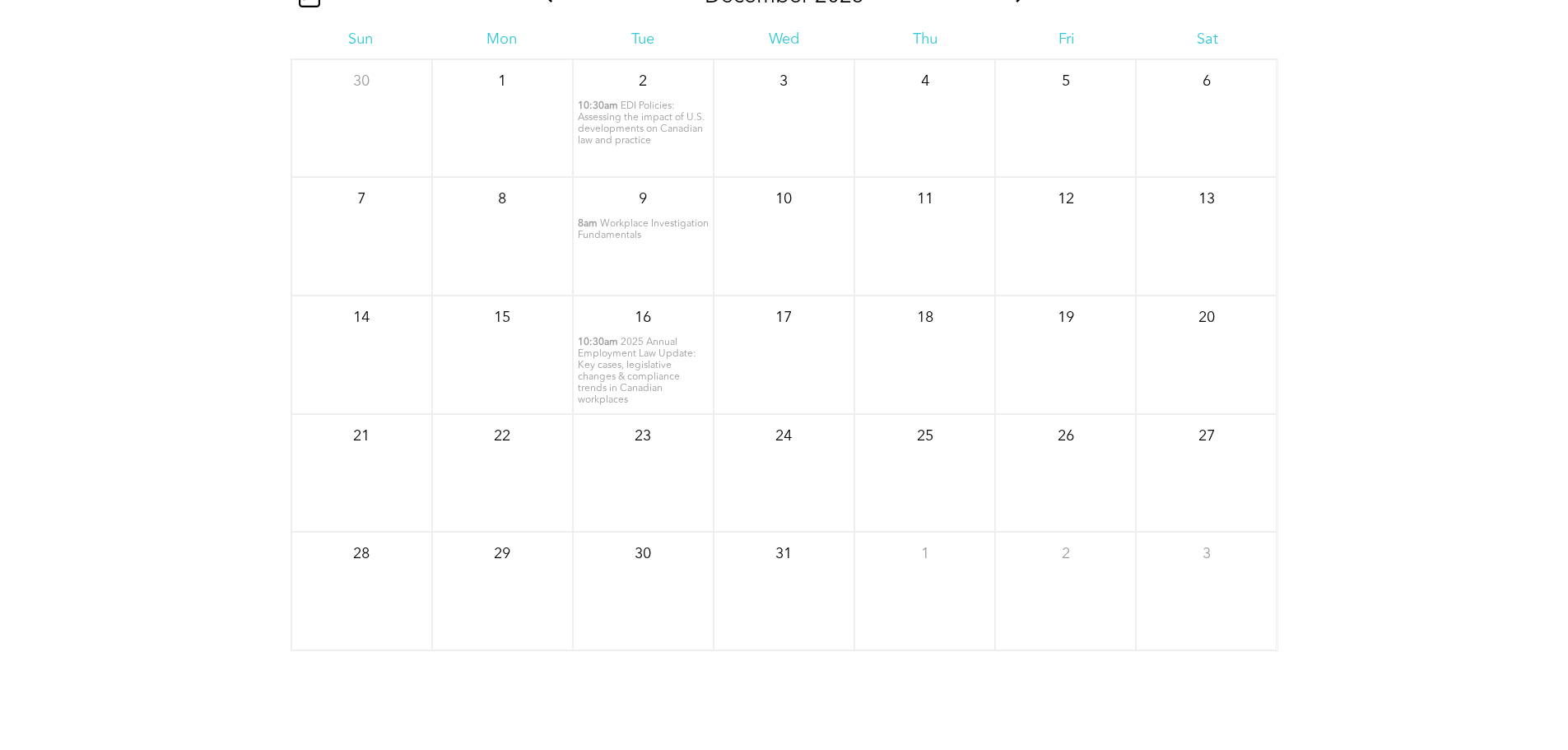
click at [637, 397] on span "2025 Annual Employment Law Update: Key cases, legislative changes & compliance …" at bounding box center [638, 370] width 119 height 67
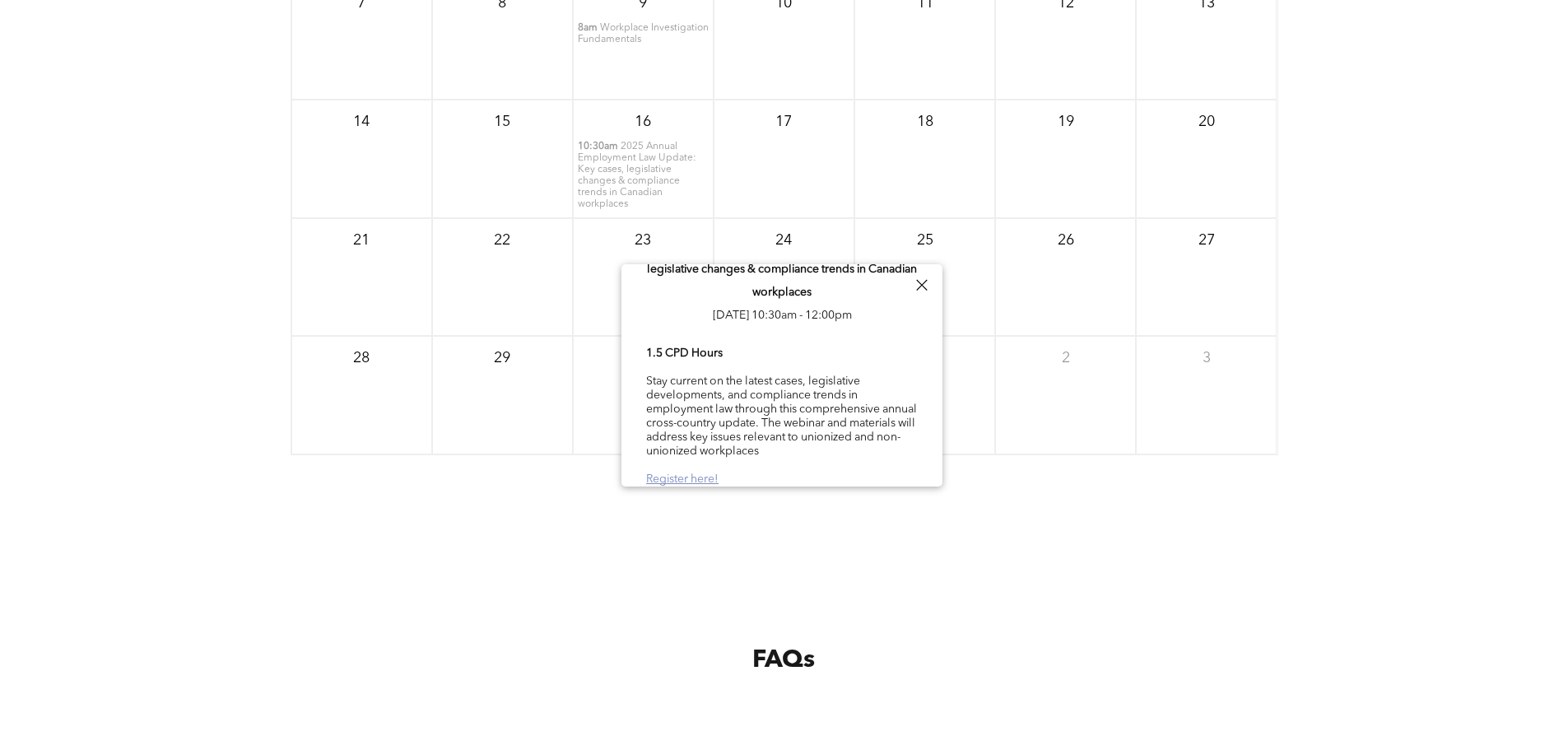
scroll to position [2492, 0]
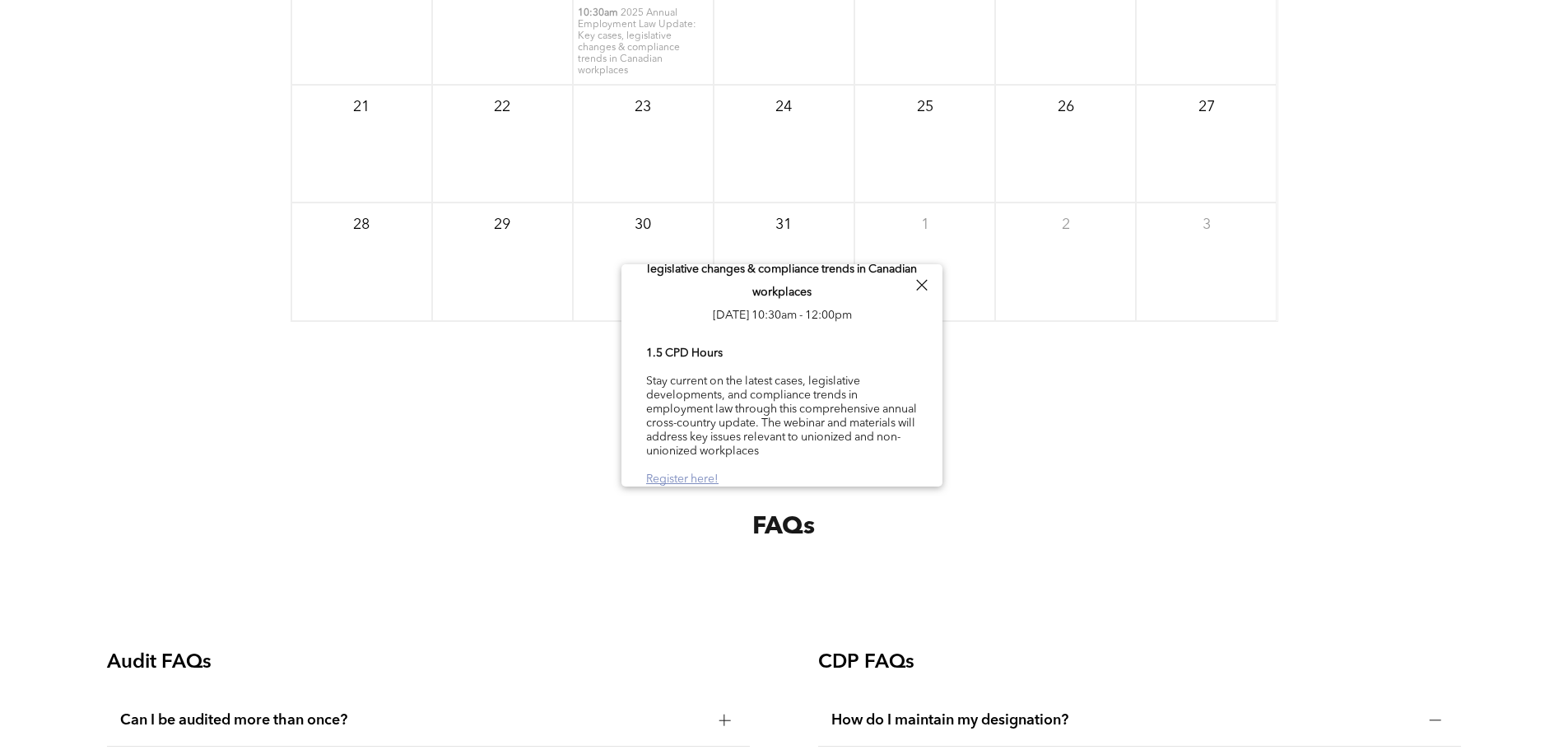
click at [702, 474] on link "Register here!" at bounding box center [682, 479] width 73 height 12
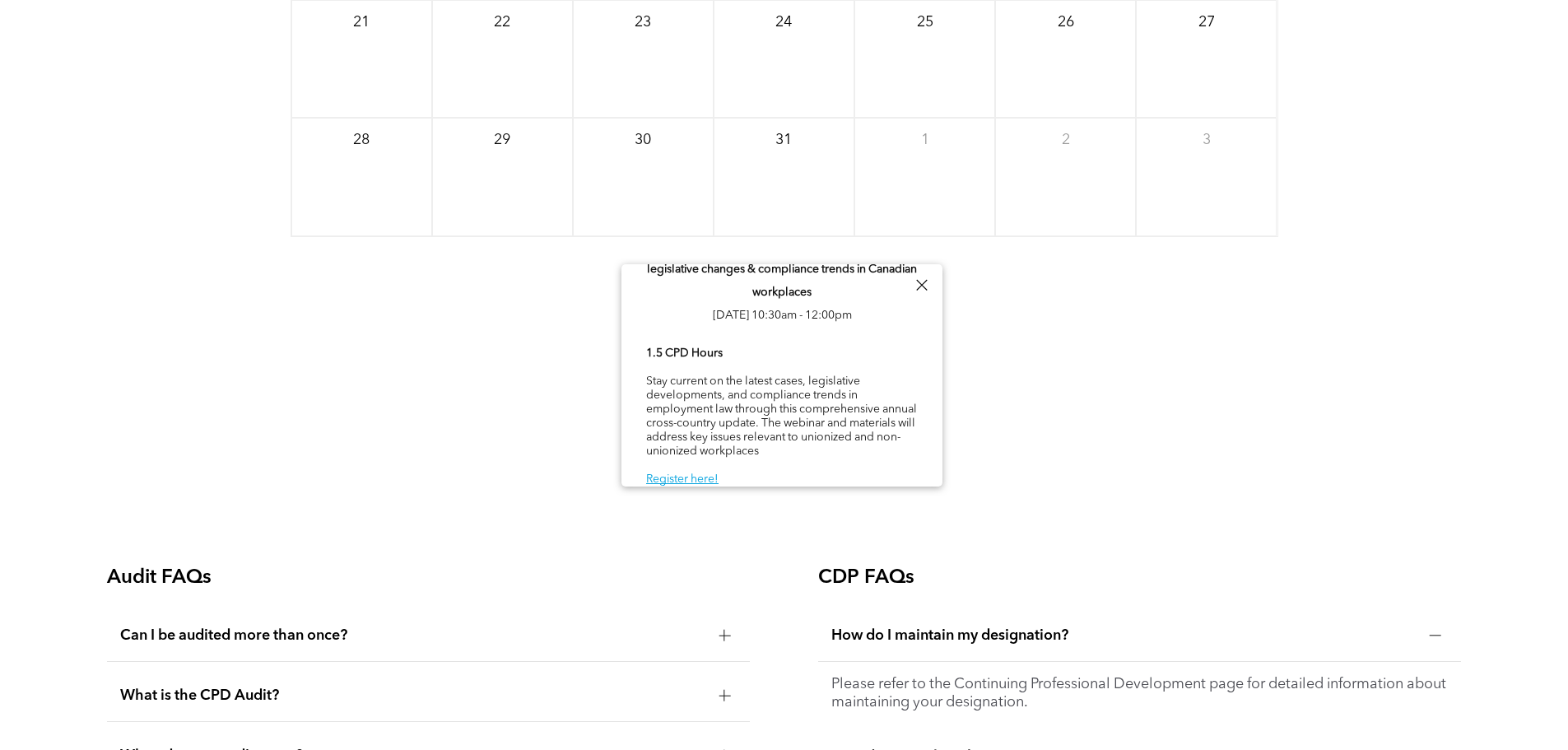
scroll to position [2657, 0]
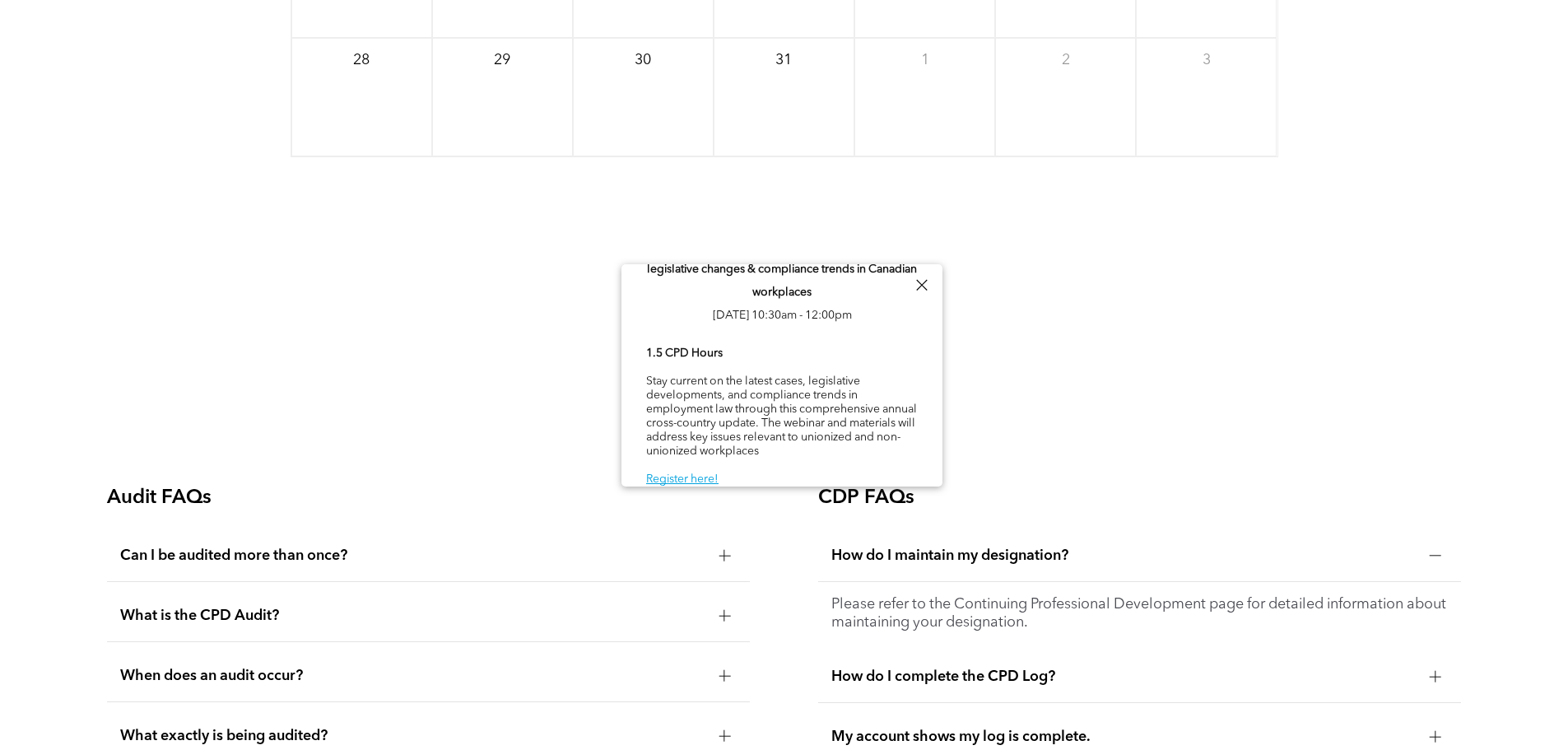
click at [915, 283] on div at bounding box center [922, 285] width 22 height 22
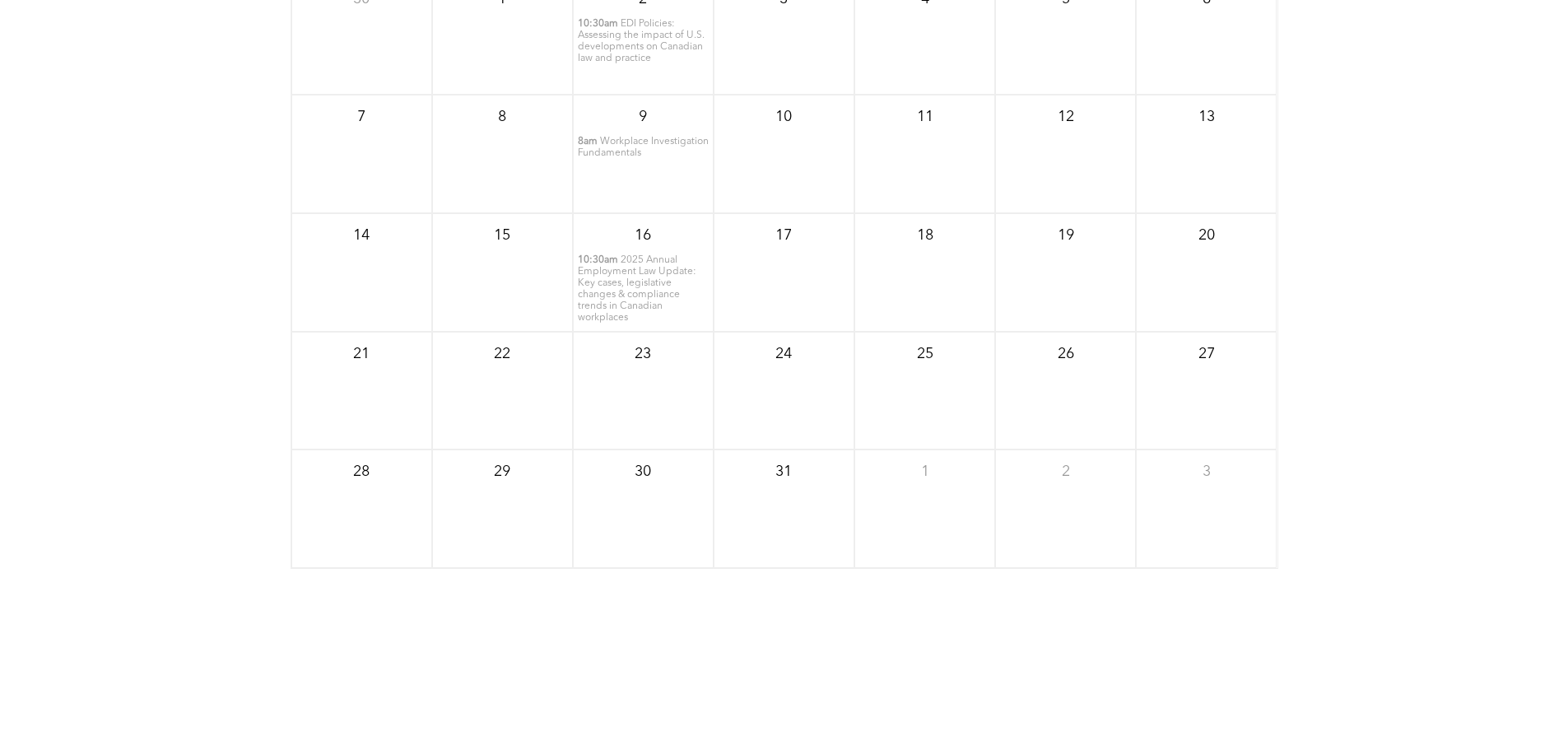
scroll to position [2164, 0]
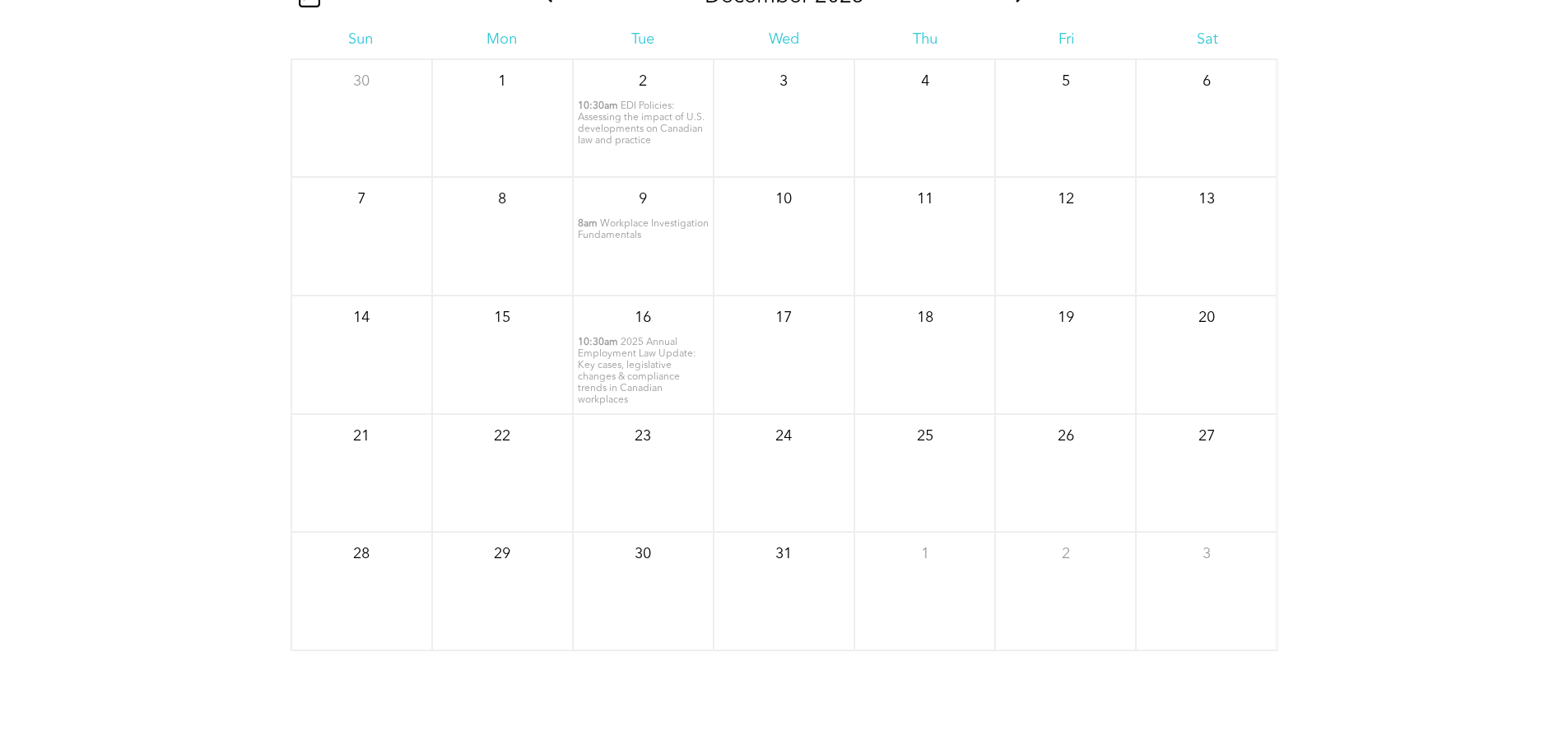
click at [623, 240] on span "Workplace Investigation Fundamentals" at bounding box center [644, 229] width 131 height 21
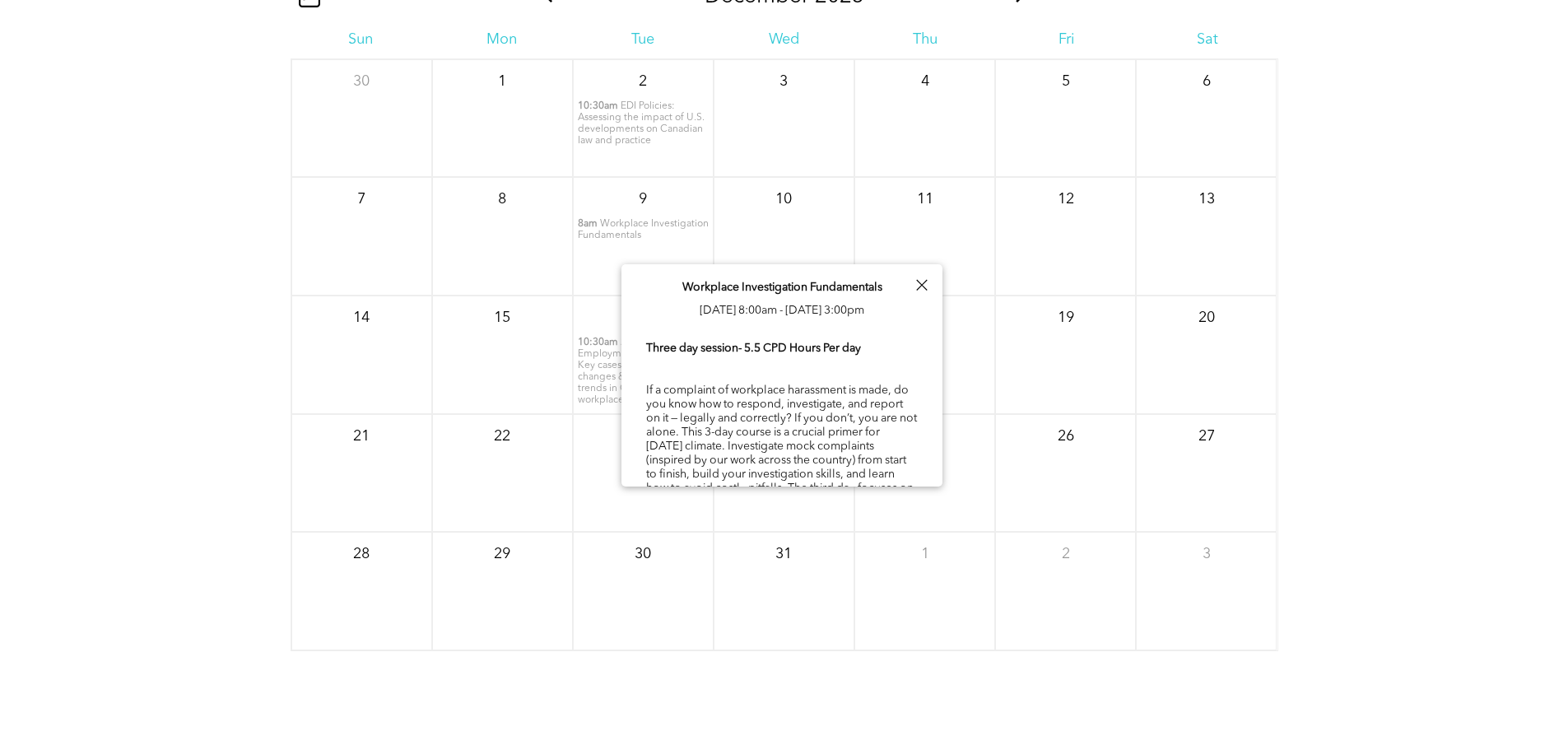
click at [928, 276] on div at bounding box center [922, 285] width 22 height 22
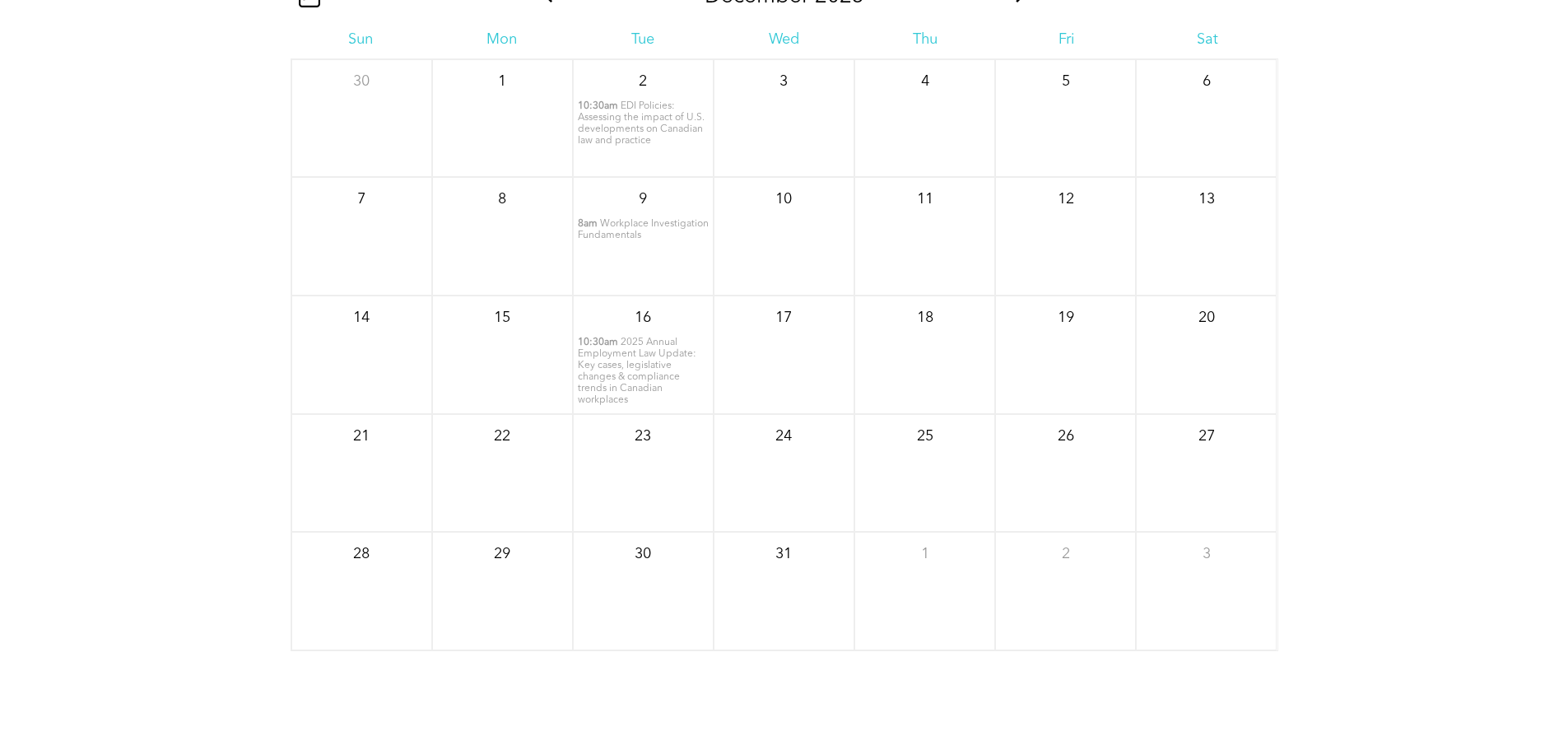
click at [610, 146] on span "EDI Policies: Assessing the impact of U.S. developments on Canadian law and pra…" at bounding box center [642, 123] width 126 height 45
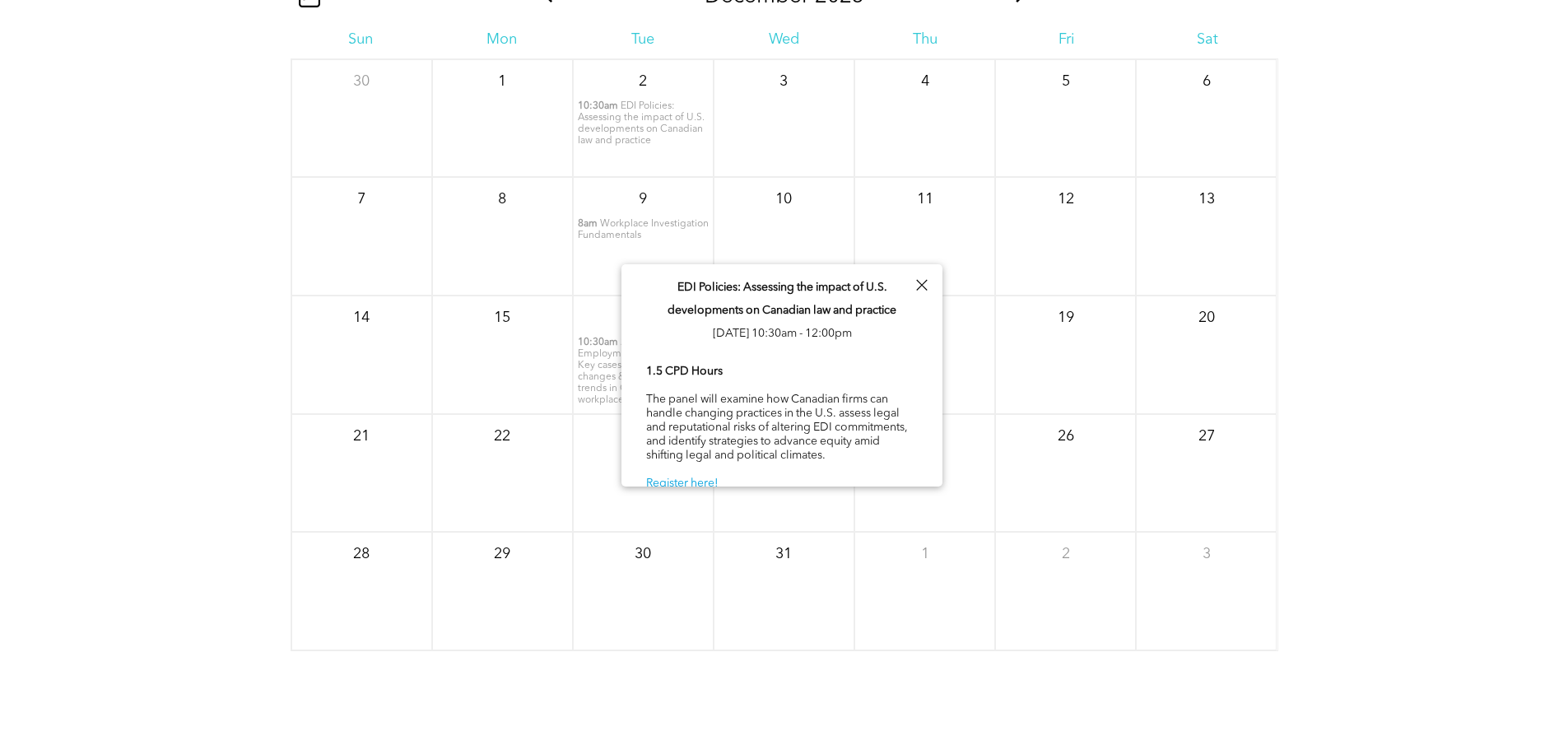
click at [927, 286] on div at bounding box center [922, 285] width 22 height 22
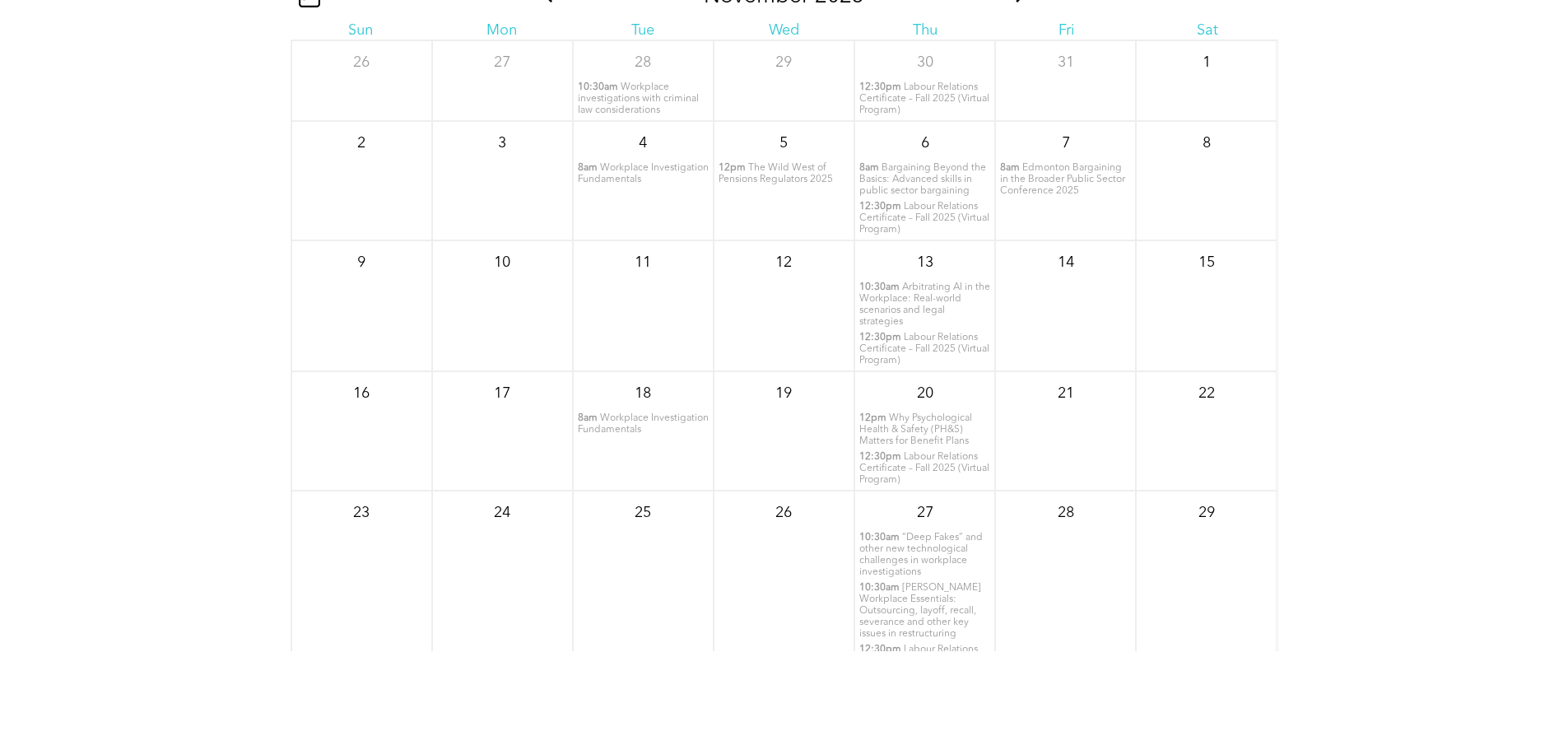
click at [897, 326] on span "Arbitrating AI in the Workplace: Real-world scenarios and legal strategies" at bounding box center [924, 305] width 131 height 45
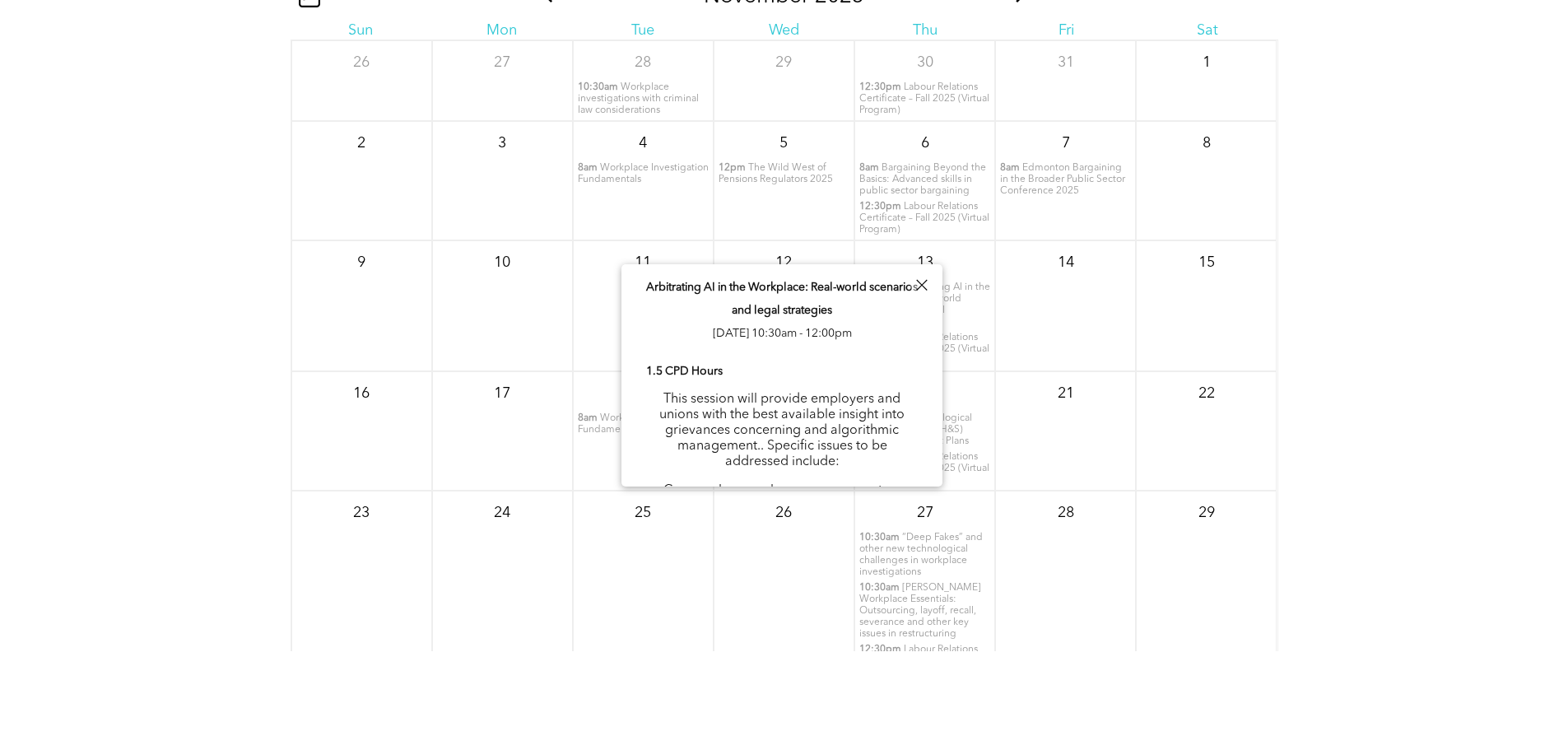
click at [925, 285] on div at bounding box center [922, 285] width 22 height 22
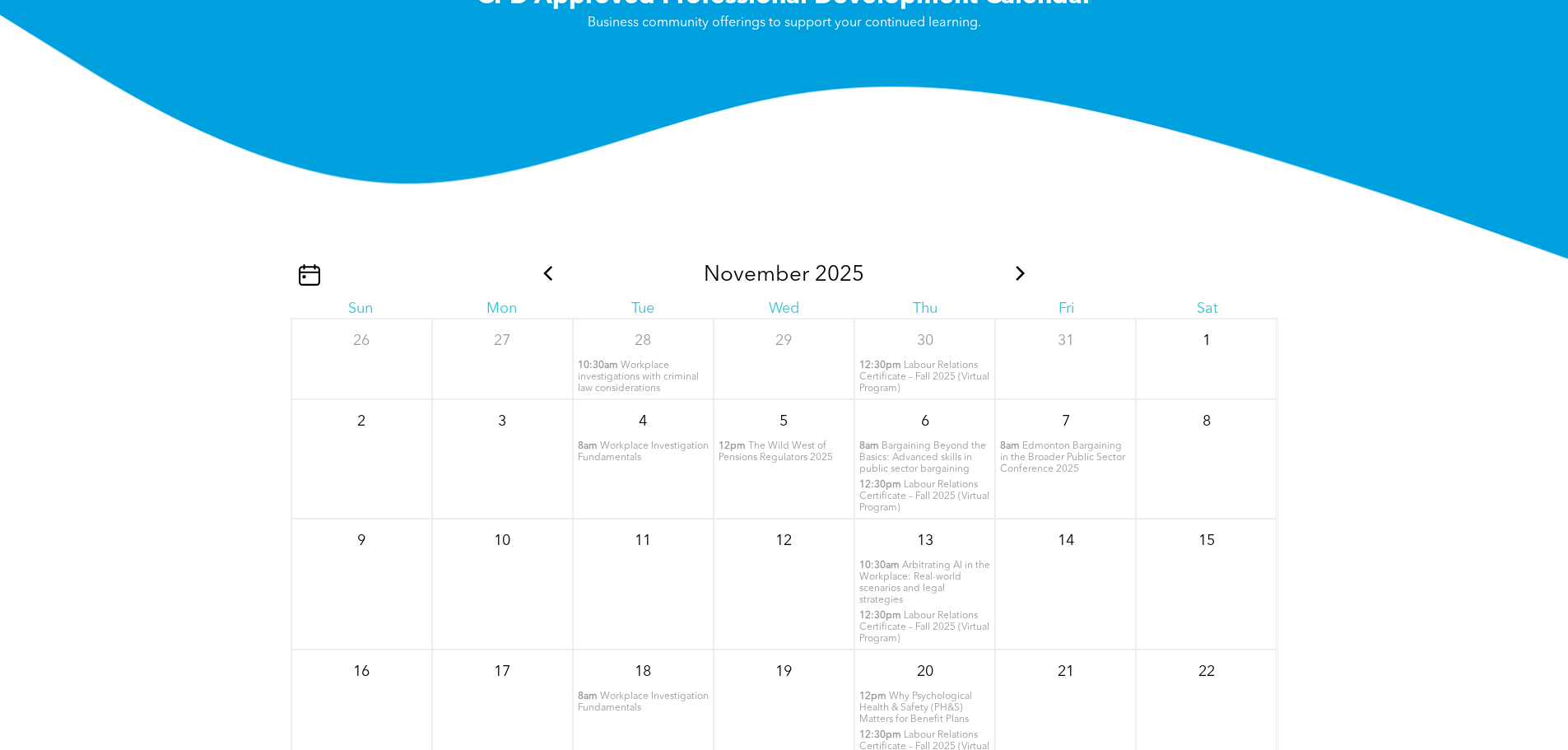
scroll to position [1587, 0]
